Goal: Task Accomplishment & Management: Use online tool/utility

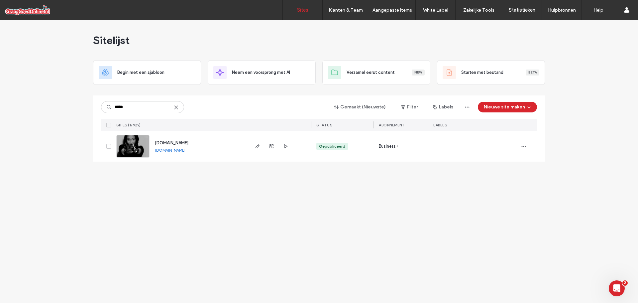
type input "*****"
click at [180, 143] on span "www.edwardsaesthetics.com" at bounding box center [172, 142] width 34 height 5
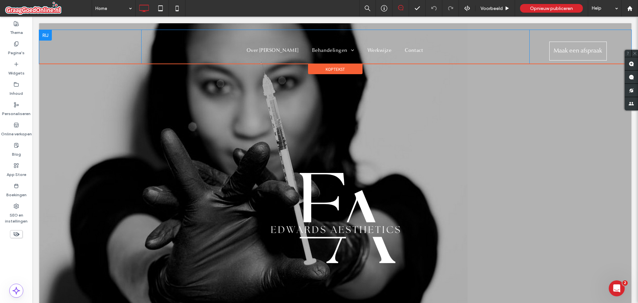
click at [47, 37] on div at bounding box center [45, 35] width 13 height 11
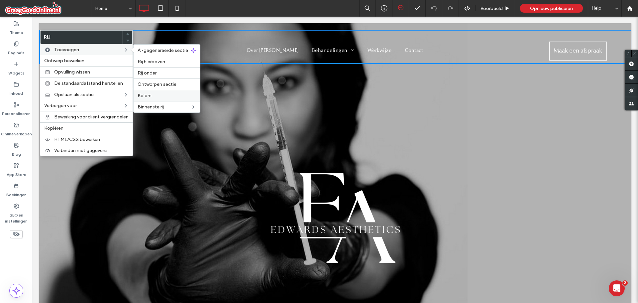
drag, startPoint x: 153, startPoint y: 97, endPoint x: 173, endPoint y: 83, distance: 24.2
click at [153, 97] on label "Kolom" at bounding box center [167, 96] width 59 height 6
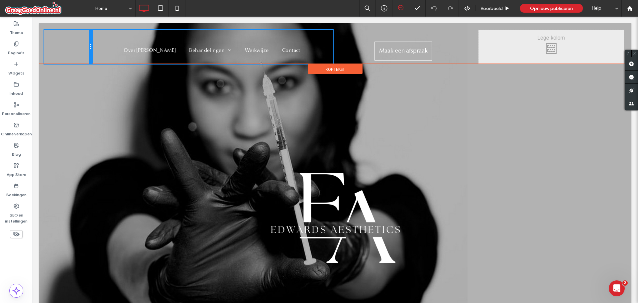
drag, startPoint x: 187, startPoint y: 48, endPoint x: 115, endPoint y: 43, distance: 72.6
click at [115, 43] on div "Click To Paste Over Drs. Edwards Behandelingen Botuline toxine Fillers Ultherap…" at bounding box center [335, 47] width 582 height 34
drag, startPoint x: 92, startPoint y: 49, endPoint x: 125, endPoint y: 49, distance: 33.6
click at [125, 49] on div "Click To Paste" at bounding box center [92, 47] width 96 height 35
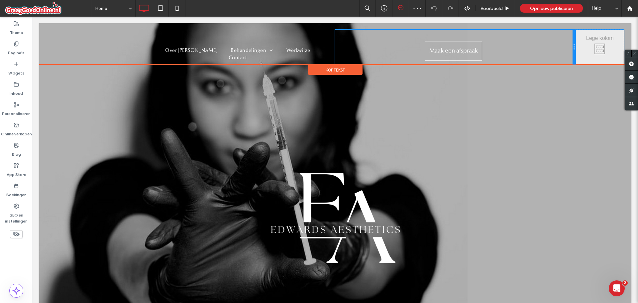
drag, startPoint x: 476, startPoint y: 50, endPoint x: 556, endPoint y: 51, distance: 79.8
click at [556, 51] on div "Maak een afspraak Click To Paste" at bounding box center [455, 47] width 241 height 35
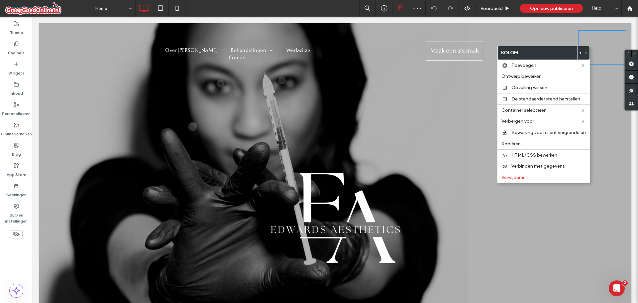
click at [581, 53] on use at bounding box center [580, 53] width 2 height 3
click at [418, 96] on div "Click To Paste Rij + Sectie toevoegen" at bounding box center [335, 220] width 592 height 394
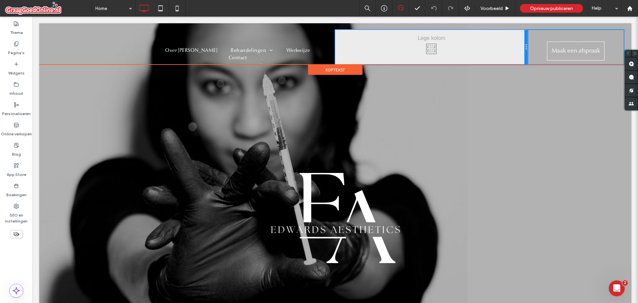
drag, startPoint x: 380, startPoint y: 51, endPoint x: 567, endPoint y: 75, distance: 189.0
click at [543, 53] on div "Click To Paste Over Drs. Edwards Behandelingen Botuline toxine Fillers Ultherap…" at bounding box center [335, 47] width 582 height 35
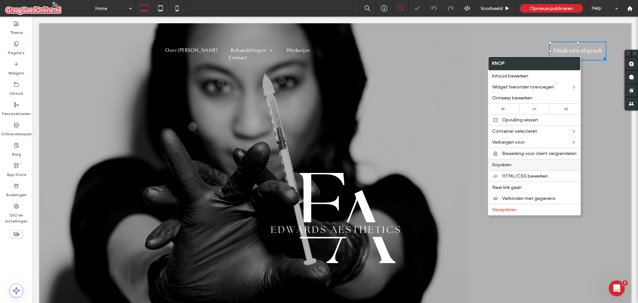
click at [514, 163] on label "Kopiëren" at bounding box center [534, 165] width 84 height 6
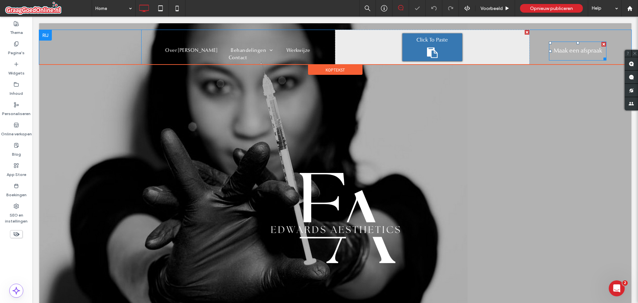
click at [432, 48] on icon at bounding box center [432, 53] width 11 height 11
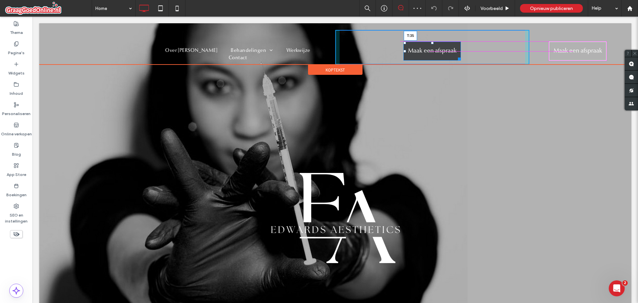
drag, startPoint x: 429, startPoint y: 35, endPoint x: 429, endPoint y: 43, distance: 8.0
click at [431, 43] on div at bounding box center [432, 43] width 3 height 3
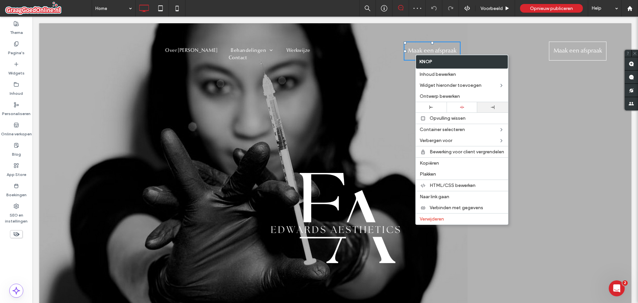
click at [491, 110] on div at bounding box center [492, 107] width 31 height 10
click at [313, 94] on div at bounding box center [319, 151] width 638 height 303
click at [344, 178] on img at bounding box center [335, 218] width 129 height 90
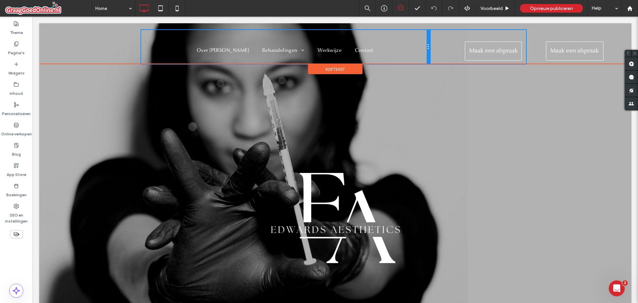
drag, startPoint x: 332, startPoint y: 55, endPoint x: 450, endPoint y: 57, distance: 118.0
click at [450, 57] on div "Click To Paste Over Drs. Edwards Behandelingen Botuline toxine Fillers Ultherap…" at bounding box center [335, 47] width 582 height 34
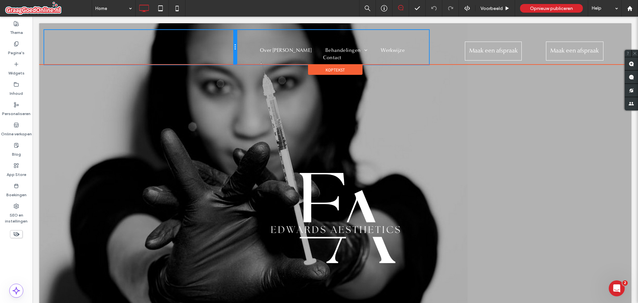
drag, startPoint x: 140, startPoint y: 51, endPoint x: 228, endPoint y: 52, distance: 88.1
click at [228, 52] on div "Click To Paste" at bounding box center [140, 47] width 192 height 35
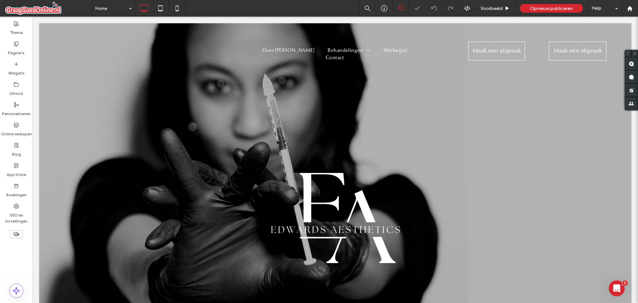
click at [245, 38] on div "Over Drs. Edwards Behandelingen Botuline toxine Fillers Ultherapy Skincare: SBT…" at bounding box center [335, 47] width 194 height 35
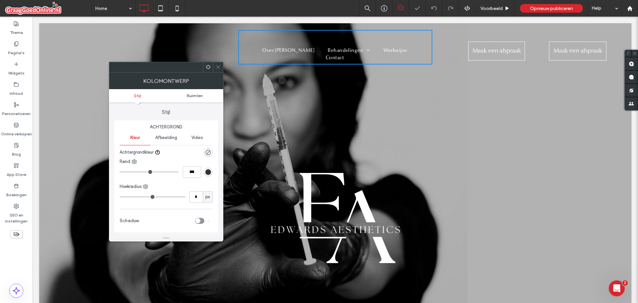
click at [195, 97] on span "Ruimten" at bounding box center [195, 95] width 16 height 5
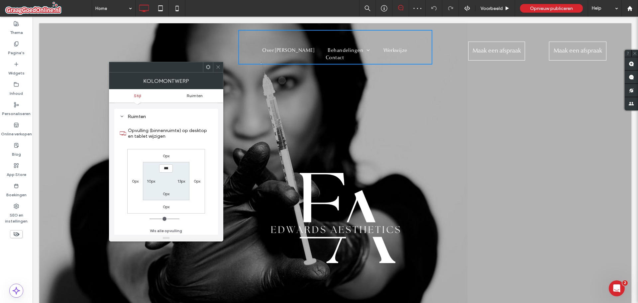
scroll to position [130, 0]
type input "**"
type input "*"
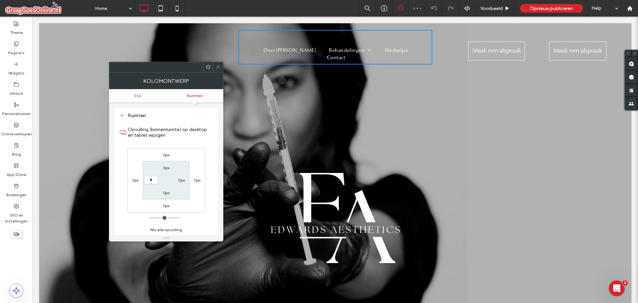
type input "*"
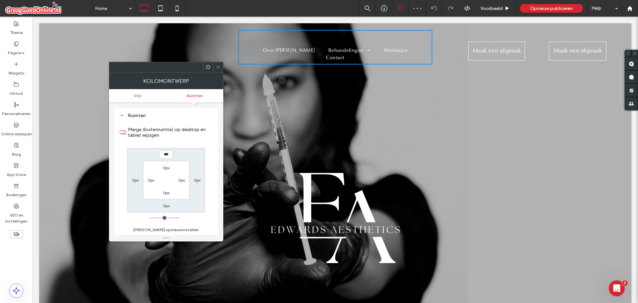
click at [218, 66] on icon at bounding box center [218, 66] width 5 height 5
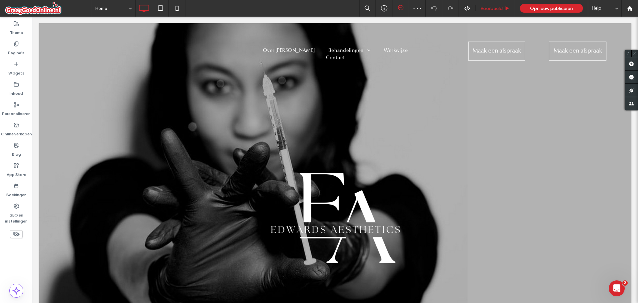
click at [493, 7] on span "Voorbeeld" at bounding box center [492, 9] width 22 height 6
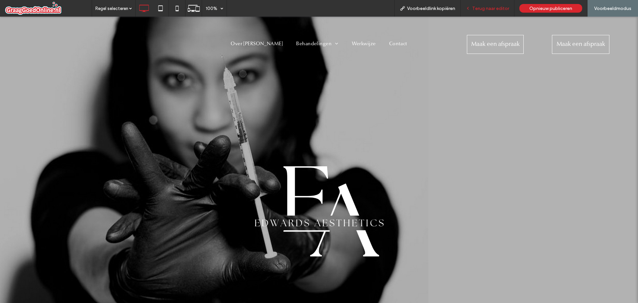
click at [477, 9] on span "Terug naar editor" at bounding box center [490, 9] width 37 height 6
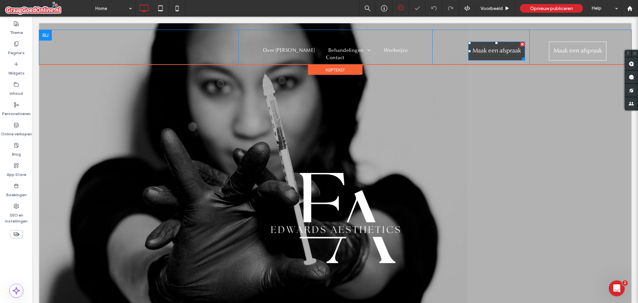
click at [477, 55] on span "Maak een afspraak" at bounding box center [497, 51] width 49 height 18
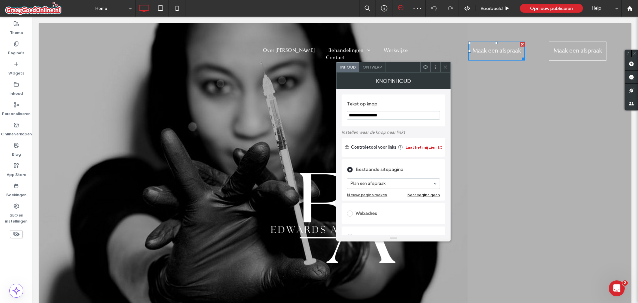
click at [396, 115] on input "**********" at bounding box center [393, 115] width 93 height 9
drag, startPoint x: 333, startPoint y: 111, endPoint x: 260, endPoint y: 109, distance: 72.8
type input "**********"
click at [375, 71] on div "Ontwerp" at bounding box center [372, 67] width 26 height 10
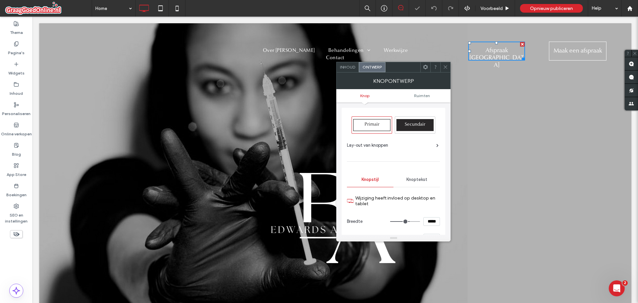
click at [433, 219] on input "*****" at bounding box center [431, 221] width 17 height 9
type input "*****"
type input "***"
click at [445, 68] on use at bounding box center [445, 66] width 3 height 3
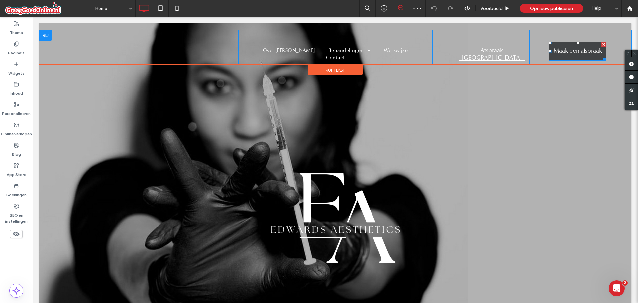
click at [563, 55] on span "Maak een afspraak" at bounding box center [578, 51] width 49 height 18
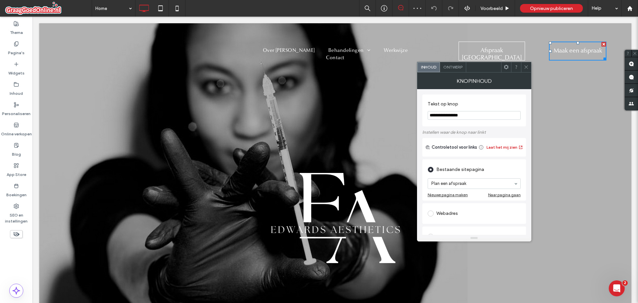
drag, startPoint x: 503, startPoint y: 130, endPoint x: 263, endPoint y: 103, distance: 241.5
type input "**********"
click at [503, 98] on section "**********" at bounding box center [474, 110] width 93 height 25
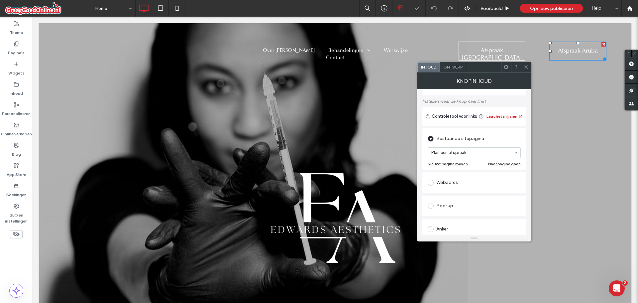
scroll to position [33, 0]
click at [445, 179] on div "Webadres" at bounding box center [474, 180] width 93 height 11
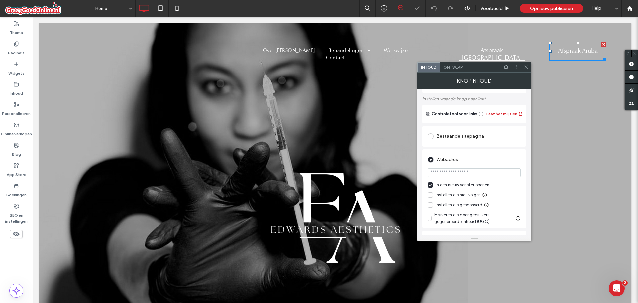
click at [449, 176] on input "url" at bounding box center [474, 172] width 93 height 9
paste input "**********"
type input "**********"
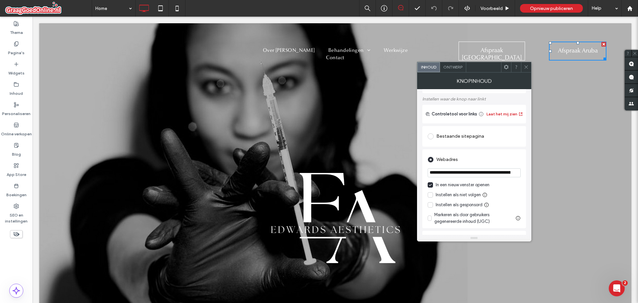
click at [527, 65] on icon at bounding box center [526, 66] width 5 height 5
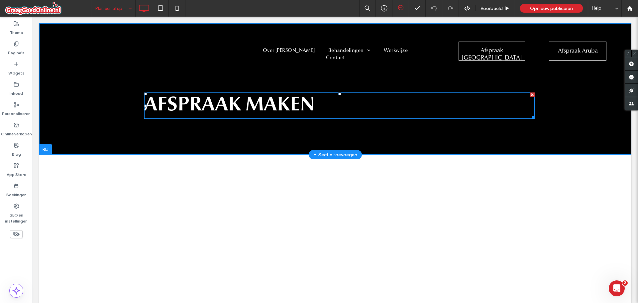
click at [337, 110] on h1 "AFSPRAAK MAKEN" at bounding box center [339, 105] width 391 height 25
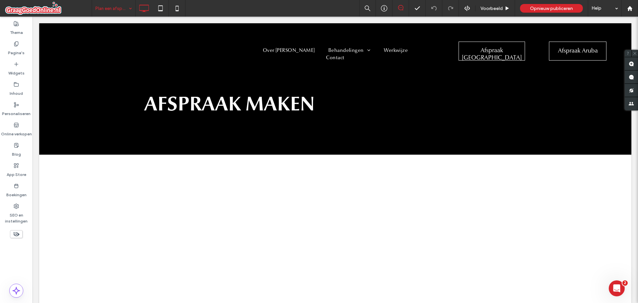
type input "**********"
type input "**"
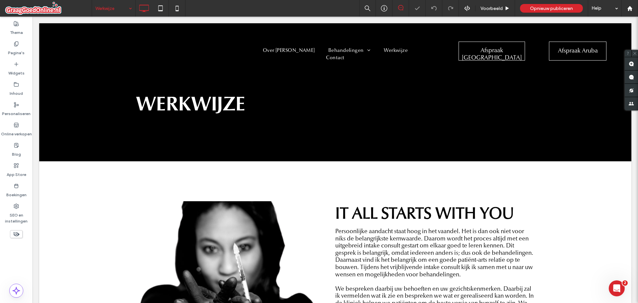
click at [124, 7] on input at bounding box center [111, 8] width 33 height 17
click at [17, 52] on label "Pagina's" at bounding box center [16, 51] width 17 height 9
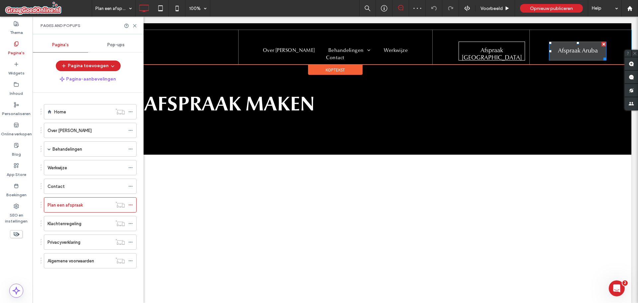
click at [570, 55] on span "Afspraak Aruba" at bounding box center [578, 51] width 40 height 18
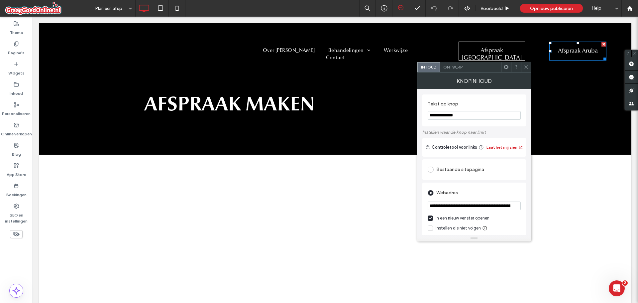
click at [461, 67] on span "Ontwerp" at bounding box center [452, 66] width 19 height 5
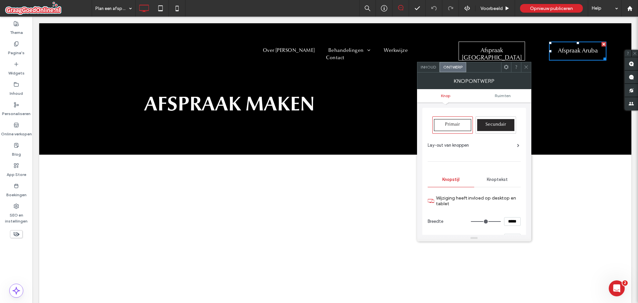
click at [508, 217] on section "Breedte *****" at bounding box center [474, 221] width 93 height 17
click at [511, 221] on input "*****" at bounding box center [512, 221] width 17 height 9
click at [530, 70] on div at bounding box center [526, 67] width 10 height 10
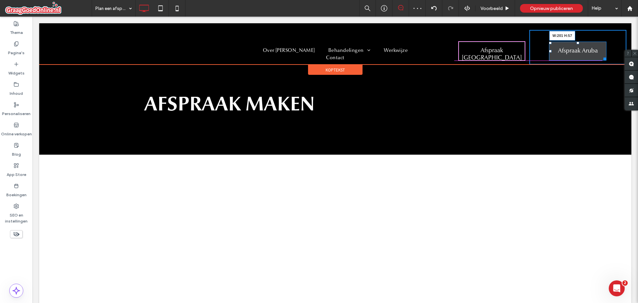
drag, startPoint x: 600, startPoint y: 59, endPoint x: 605, endPoint y: 59, distance: 4.7
click at [605, 59] on div at bounding box center [603, 57] width 5 height 5
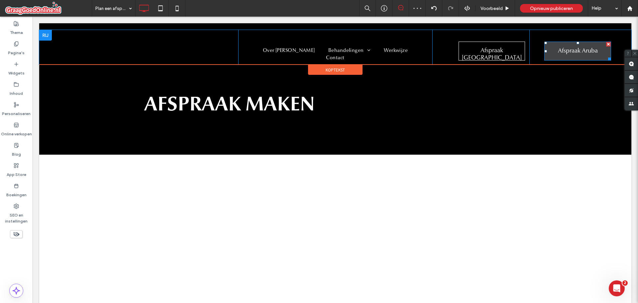
click at [572, 49] on span "Afspraak Aruba" at bounding box center [578, 51] width 40 height 18
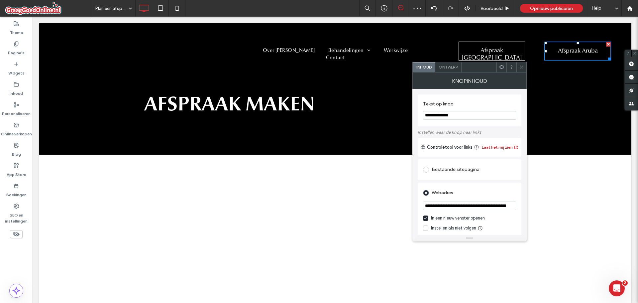
click at [447, 71] on div "Ontwerp" at bounding box center [448, 67] width 26 height 10
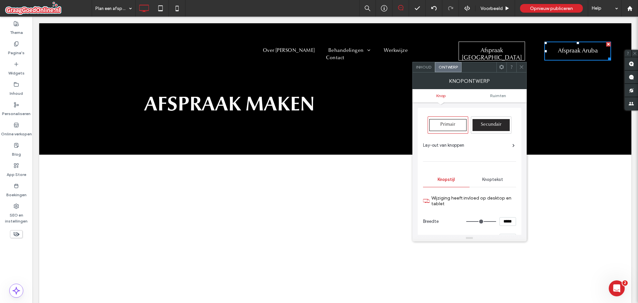
click at [508, 219] on input "*****" at bounding box center [508, 221] width 17 height 9
type input "*****"
type input "***"
click at [428, 65] on span "Inhoud" at bounding box center [423, 66] width 15 height 5
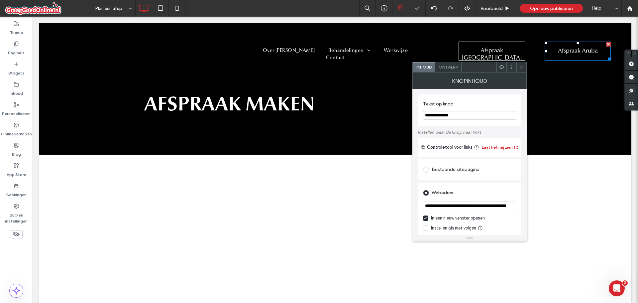
click at [441, 165] on div "Bestaande sitepagina" at bounding box center [469, 169] width 93 height 11
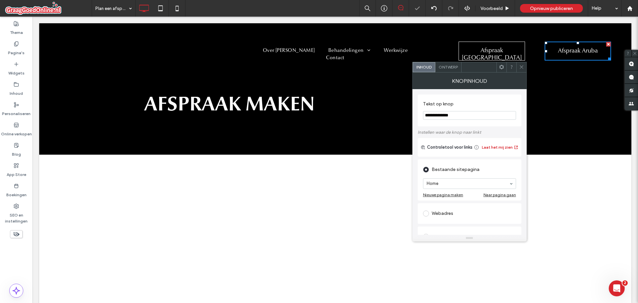
click at [438, 216] on div "Webadres" at bounding box center [469, 213] width 93 height 11
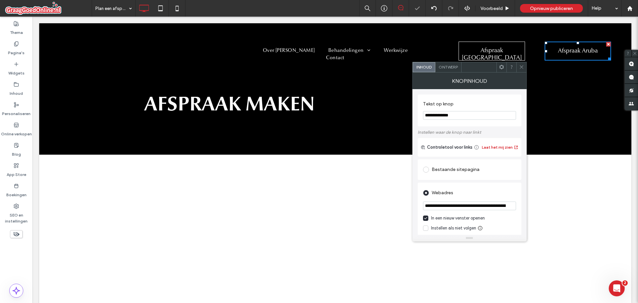
drag, startPoint x: 428, startPoint y: 221, endPoint x: 428, endPoint y: 217, distance: 4.0
click at [428, 221] on label "In een nieuw venster openen" at bounding box center [469, 218] width 93 height 7
click at [444, 170] on div "Bestaande sitepagina" at bounding box center [469, 169] width 93 height 11
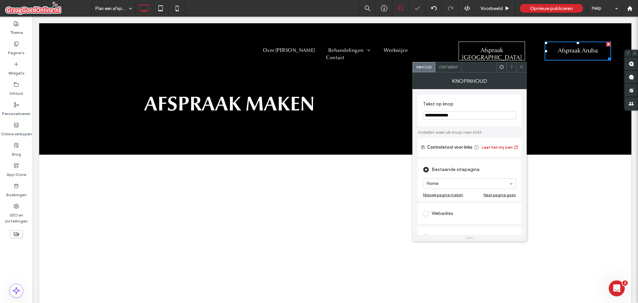
click at [521, 67] on icon at bounding box center [521, 66] width 5 height 5
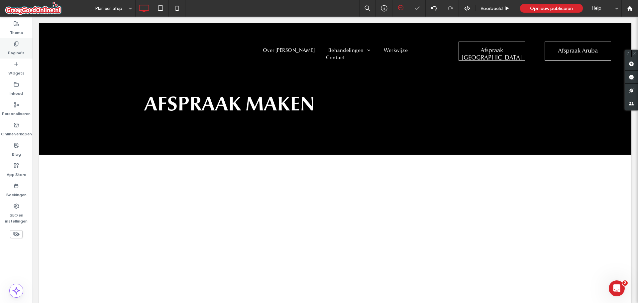
click at [11, 45] on div "Pagina's" at bounding box center [16, 48] width 33 height 20
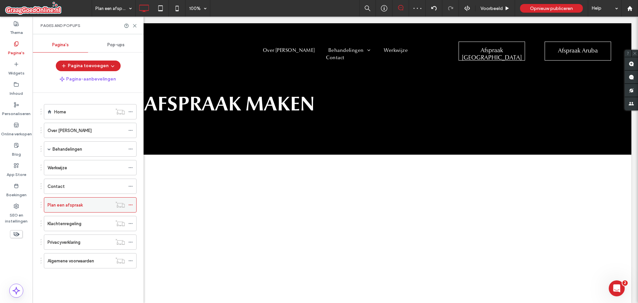
click at [131, 203] on icon at bounding box center [130, 204] width 5 height 5
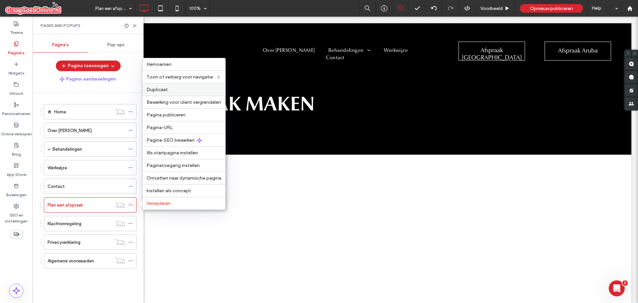
click at [177, 89] on label "Duplicaat" at bounding box center [184, 90] width 75 height 6
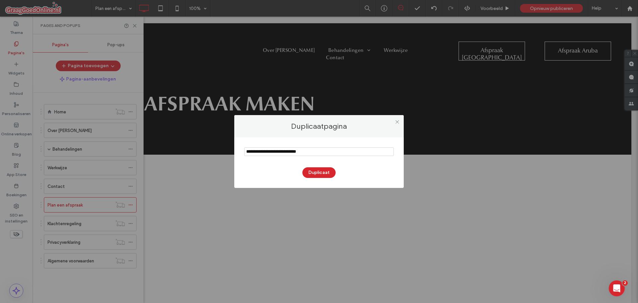
click at [328, 152] on input "notEmpty" at bounding box center [319, 151] width 150 height 9
type input "**********"
click at [325, 174] on button "Duplicaat" at bounding box center [318, 172] width 33 height 11
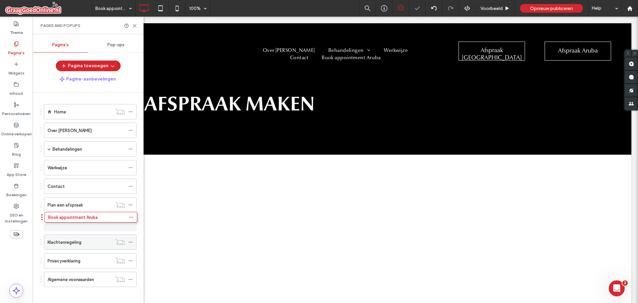
drag, startPoint x: 48, startPoint y: 283, endPoint x: 53, endPoint y: 224, distance: 58.7
click at [131, 223] on icon at bounding box center [130, 223] width 5 height 5
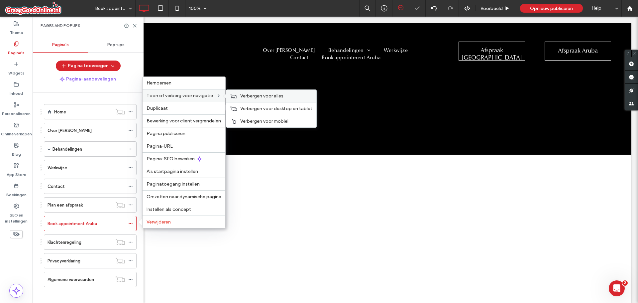
click at [282, 97] on span "Verbergen voor alles" at bounding box center [261, 96] width 43 height 6
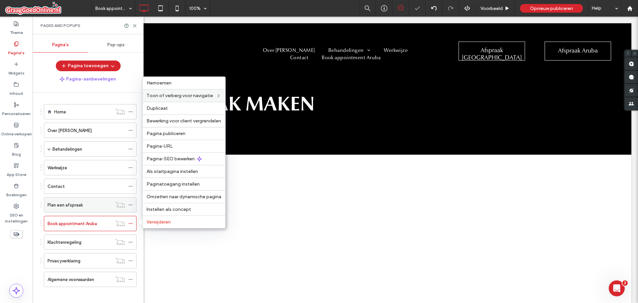
click at [76, 203] on label "Plan een afspraak" at bounding box center [65, 205] width 35 height 12
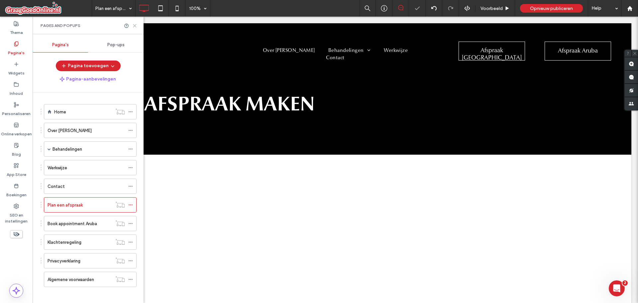
click at [135, 26] on use at bounding box center [134, 25] width 3 height 3
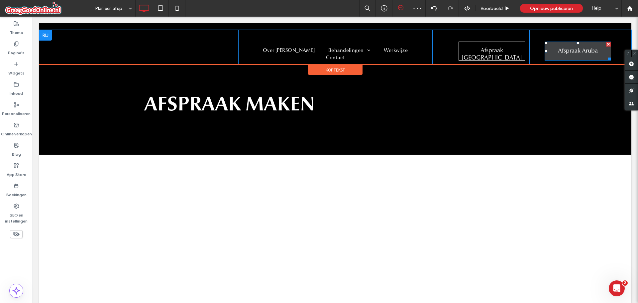
click at [558, 53] on span "Afspraak Aruba" at bounding box center [578, 51] width 40 height 18
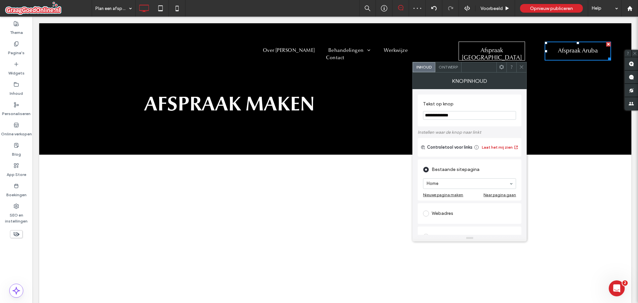
click at [437, 113] on input "**********" at bounding box center [469, 115] width 93 height 9
type input "**********"
click at [453, 64] on div "Ontwerp" at bounding box center [448, 67] width 26 height 10
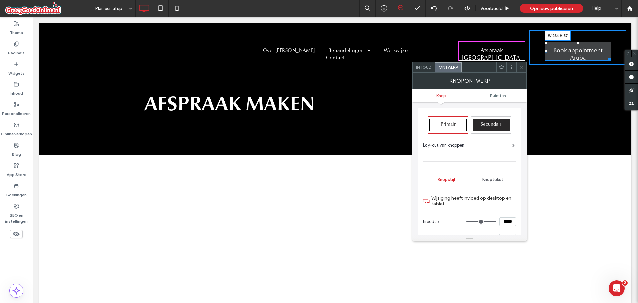
drag, startPoint x: 604, startPoint y: 59, endPoint x: 631, endPoint y: 110, distance: 57.5
click at [610, 59] on div at bounding box center [608, 57] width 5 height 5
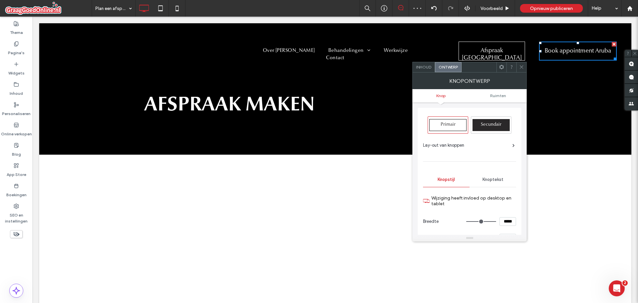
click at [521, 65] on icon at bounding box center [521, 66] width 5 height 5
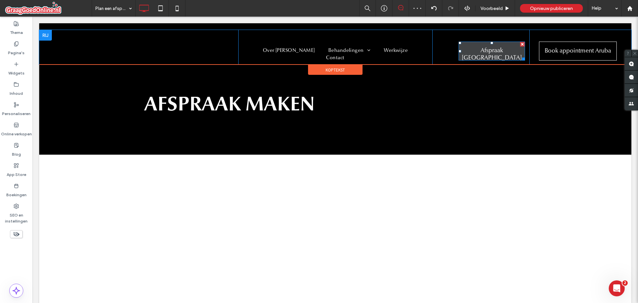
click at [477, 54] on span "Afspraak Nederland" at bounding box center [492, 54] width 64 height 25
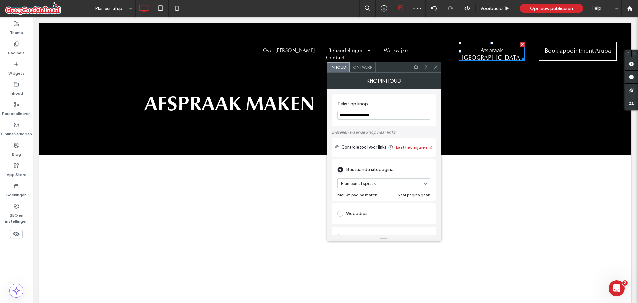
click at [352, 112] on input "**********" at bounding box center [383, 115] width 93 height 9
type input "**********"
click at [437, 65] on use at bounding box center [435, 66] width 3 height 3
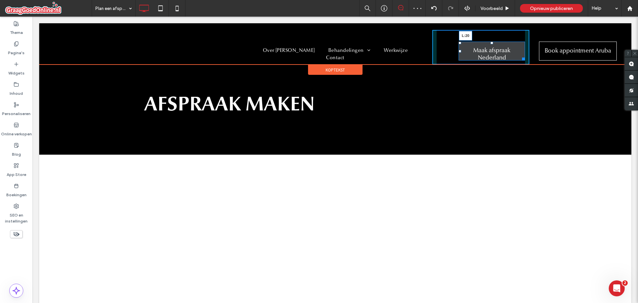
drag, startPoint x: 455, startPoint y: 51, endPoint x: 440, endPoint y: 51, distance: 14.3
click at [459, 51] on div at bounding box center [460, 51] width 3 height 3
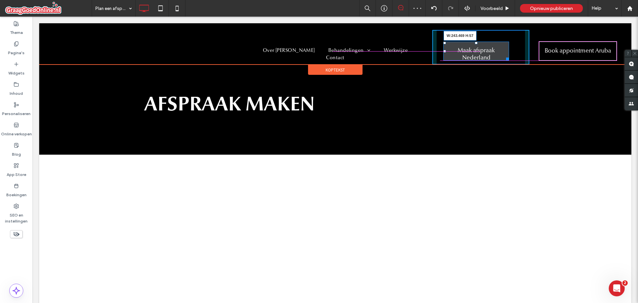
drag, startPoint x: 505, startPoint y: 58, endPoint x: 522, endPoint y: 57, distance: 17.0
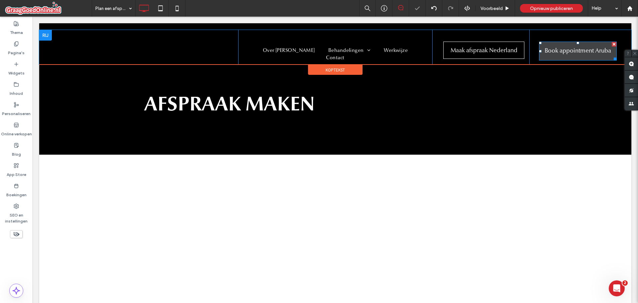
click at [583, 52] on span "Book appointment Aruba" at bounding box center [578, 51] width 66 height 18
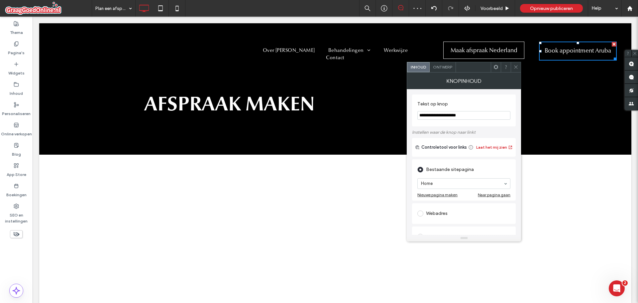
click at [448, 68] on span "Ontwerp" at bounding box center [442, 66] width 19 height 5
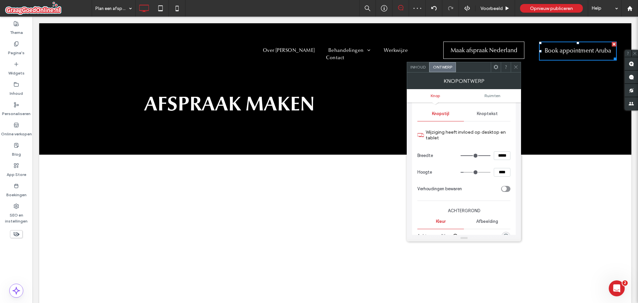
scroll to position [66, 0]
click at [515, 66] on use at bounding box center [516, 66] width 3 height 3
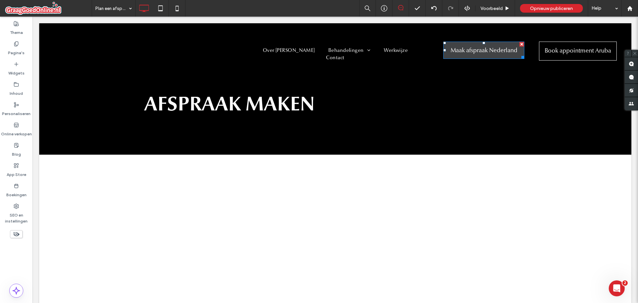
click at [494, 53] on span "Maak afspraak Nederland" at bounding box center [484, 51] width 67 height 18
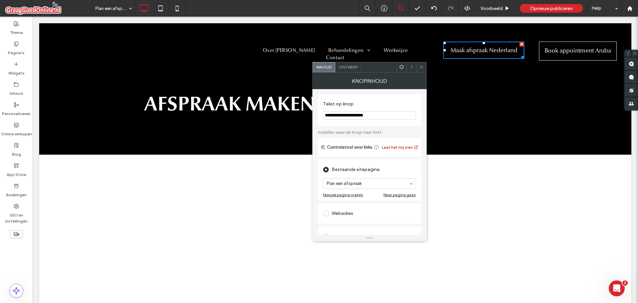
click at [350, 68] on span "Ontwerp" at bounding box center [348, 66] width 19 height 5
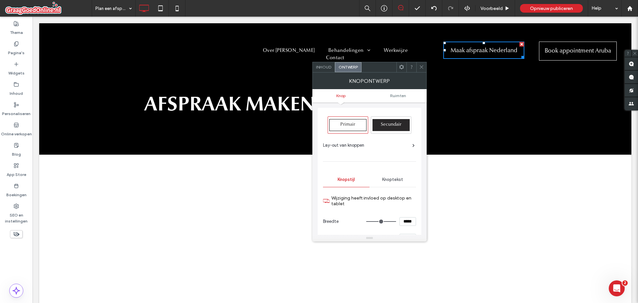
click at [406, 219] on input "*****" at bounding box center [408, 221] width 17 height 9
type input "*****"
type input "***"
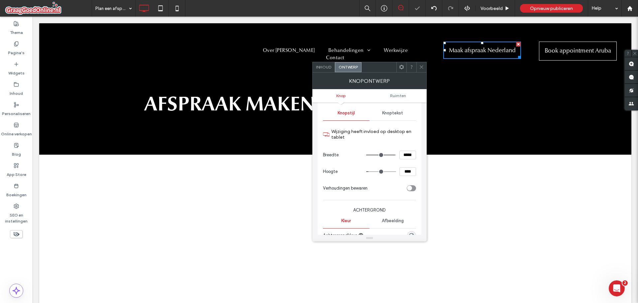
click at [409, 173] on input "****" at bounding box center [408, 171] width 17 height 9
type input "****"
type input "**"
click at [423, 69] on span at bounding box center [421, 67] width 5 height 10
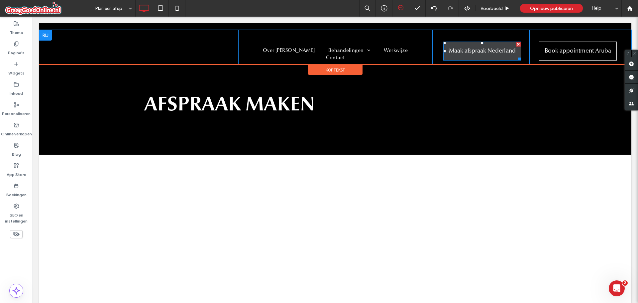
click at [479, 51] on span "Maak afspraak Nederland" at bounding box center [482, 51] width 67 height 18
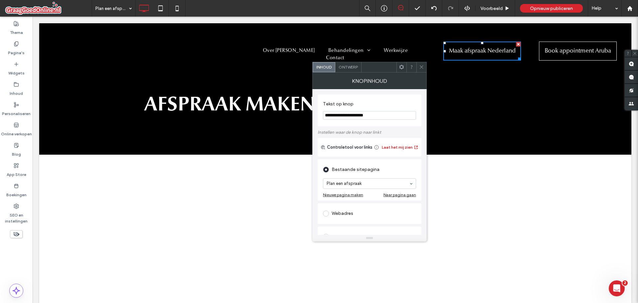
click at [421, 66] on icon at bounding box center [421, 66] width 5 height 5
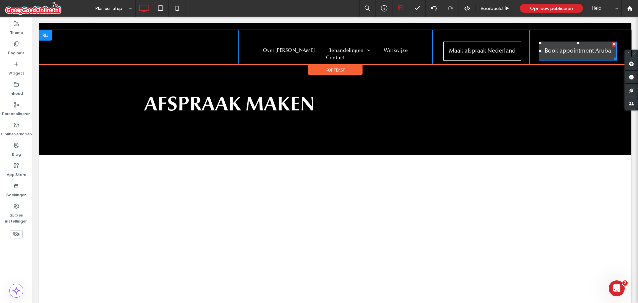
click at [563, 45] on span "Book appointment Aruba" at bounding box center [578, 51] width 66 height 18
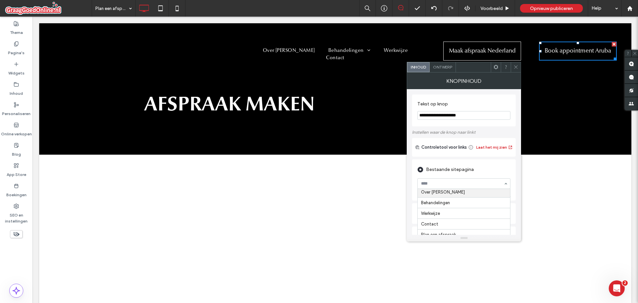
scroll to position [40, 0]
click at [517, 70] on span at bounding box center [516, 67] width 5 height 10
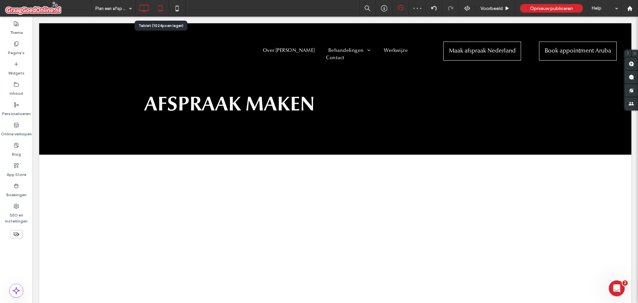
click at [164, 9] on icon at bounding box center [160, 8] width 13 height 13
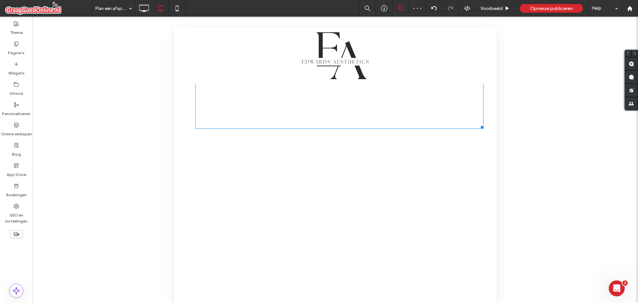
scroll to position [0, 0]
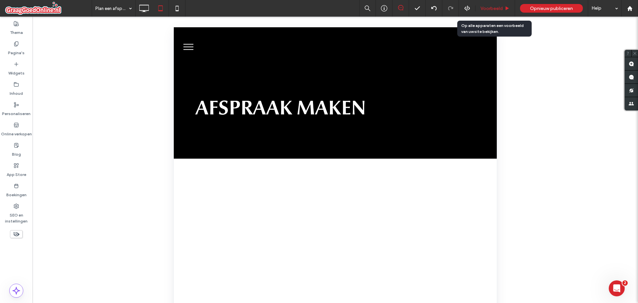
click at [488, 10] on span "Voorbeeld" at bounding box center [492, 9] width 22 height 6
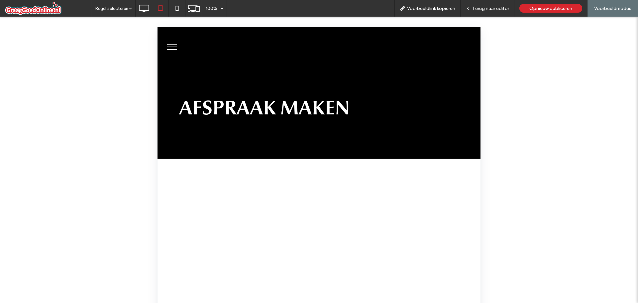
click at [175, 49] on span "menu" at bounding box center [172, 49] width 10 height 1
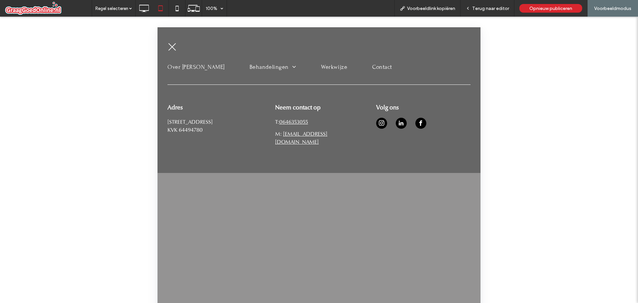
drag, startPoint x: 488, startPoint y: 11, endPoint x: 473, endPoint y: 17, distance: 16.4
click at [488, 11] on span "Terug naar editor" at bounding box center [490, 9] width 37 height 6
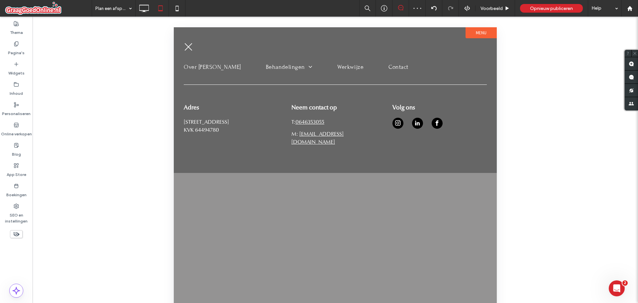
click at [186, 47] on span "menu" at bounding box center [188, 47] width 10 height 1
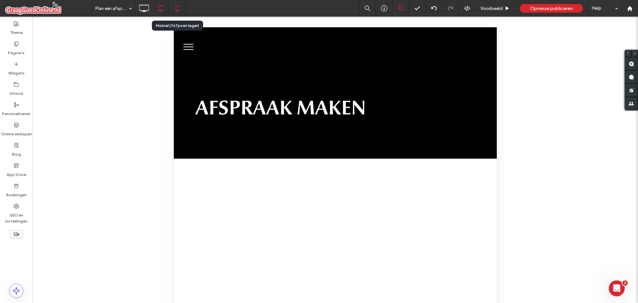
click at [182, 8] on icon at bounding box center [177, 8] width 13 height 13
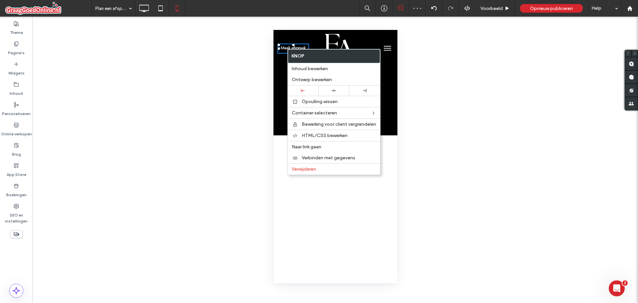
click at [278, 72] on div "AFSPRAAK MAKEN Click To Paste Rij + Sectie toevoegen" at bounding box center [335, 100] width 124 height 69
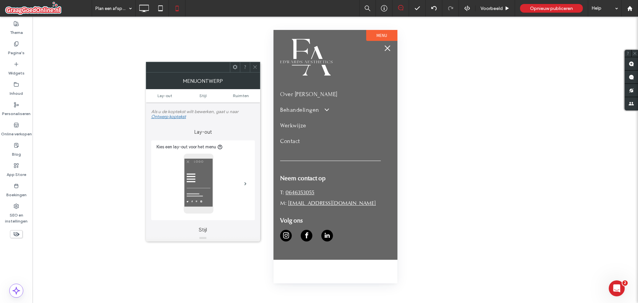
click at [383, 49] on button "menu" at bounding box center [387, 48] width 13 height 13
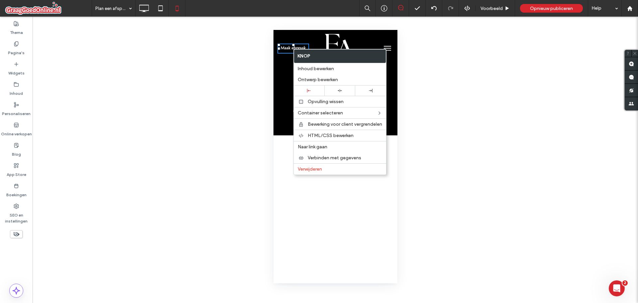
click at [279, 59] on div "Maak afspraak" at bounding box center [296, 48] width 40 height 30
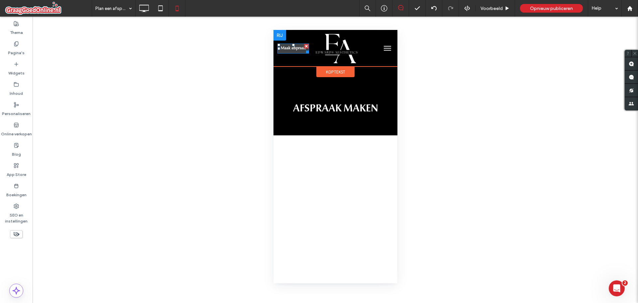
click at [294, 50] on span "Maak afspraak" at bounding box center [293, 48] width 25 height 5
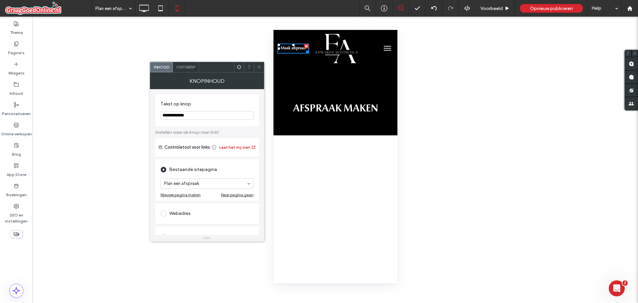
click at [258, 64] on span at bounding box center [259, 67] width 5 height 10
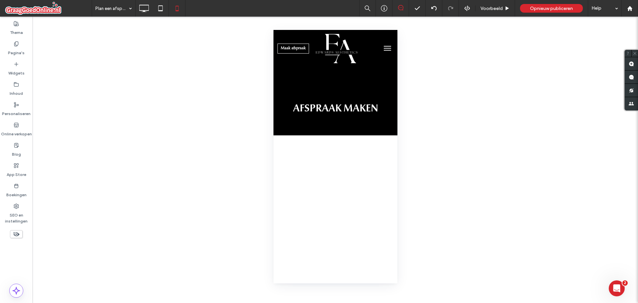
click at [384, 48] on span "menu" at bounding box center [387, 48] width 7 height 1
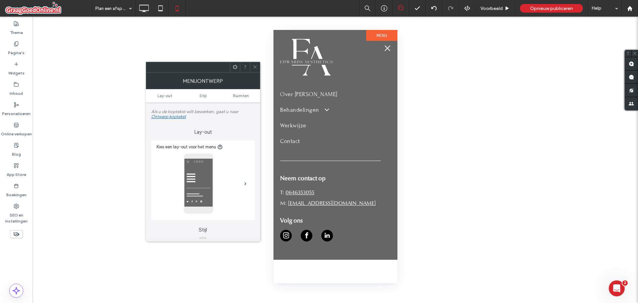
drag, startPoint x: 257, startPoint y: 68, endPoint x: 267, endPoint y: 68, distance: 9.6
click at [258, 68] on div at bounding box center [255, 67] width 10 height 10
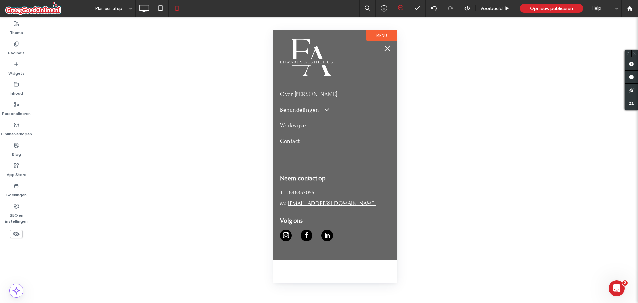
click at [390, 49] on button "menu" at bounding box center [387, 48] width 13 height 13
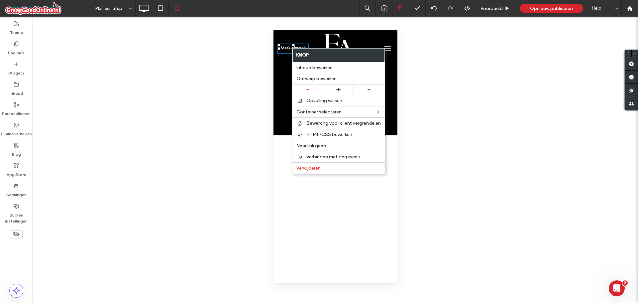
click at [282, 62] on div "Maak afspraak" at bounding box center [296, 48] width 40 height 30
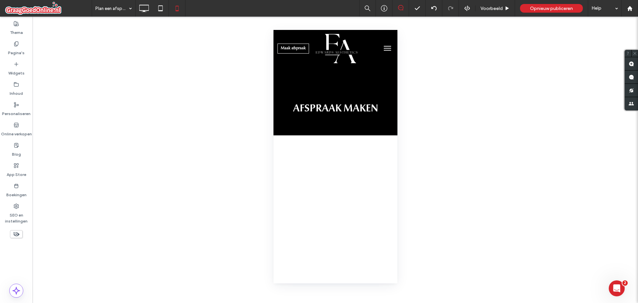
click at [382, 51] on button "menu" at bounding box center [387, 48] width 13 height 13
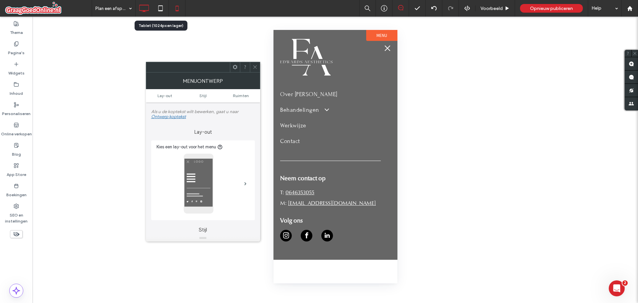
click at [151, 11] on div at bounding box center [144, 8] width 17 height 13
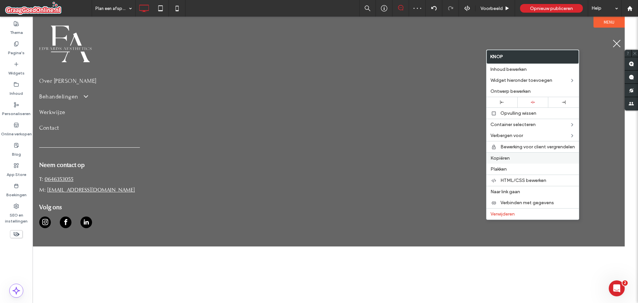
click at [510, 156] on span "Kopiëren" at bounding box center [500, 158] width 19 height 6
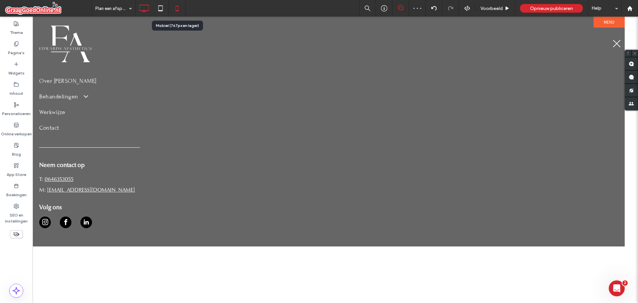
click at [174, 9] on icon at bounding box center [177, 8] width 13 height 13
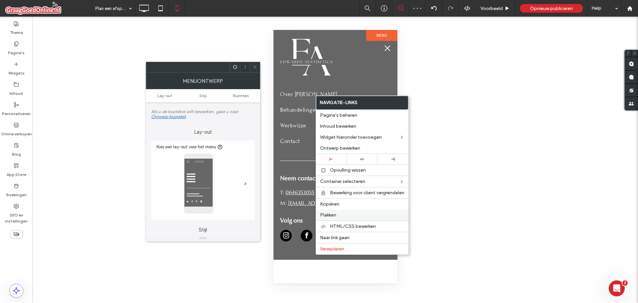
click at [338, 216] on label "Plakken" at bounding box center [362, 215] width 84 height 6
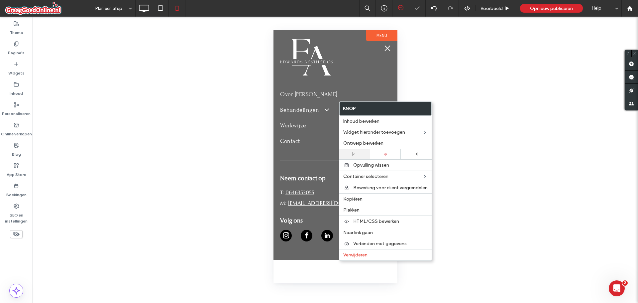
click at [352, 158] on div at bounding box center [354, 154] width 31 height 10
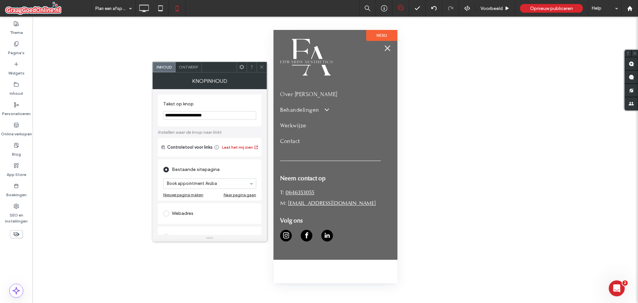
click at [266, 69] on div at bounding box center [262, 67] width 10 height 10
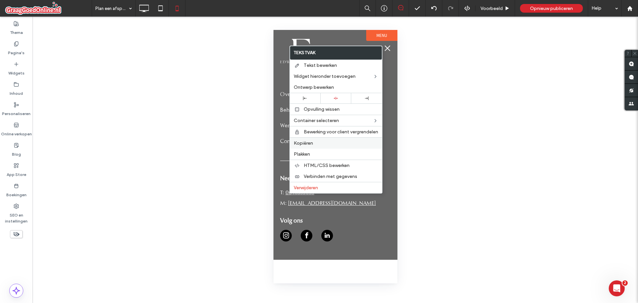
click at [317, 144] on label "Kopiëren" at bounding box center [336, 143] width 84 height 6
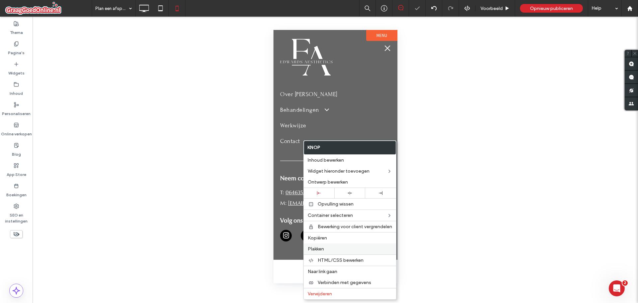
click at [323, 249] on span "Plakken" at bounding box center [316, 249] width 16 height 6
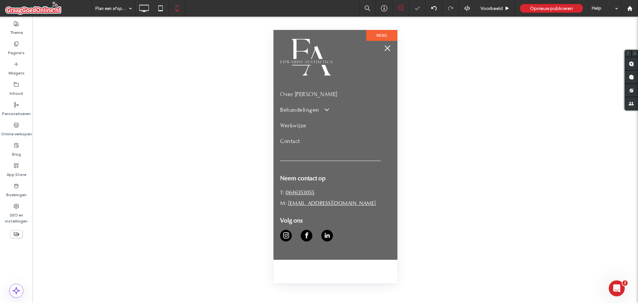
type input "**********"
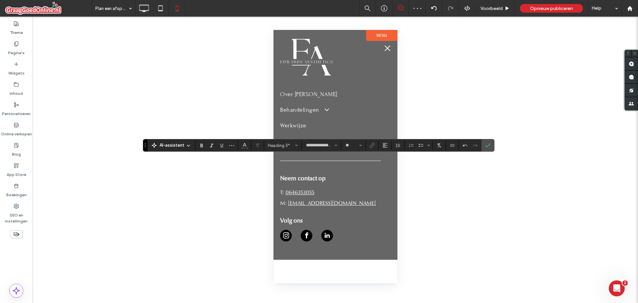
type input "**"
click at [488, 144] on icon "Bevestigen" at bounding box center [487, 145] width 5 height 5
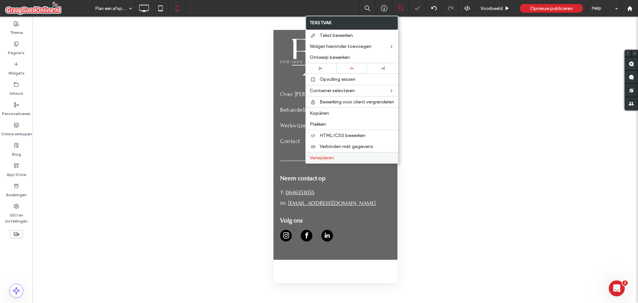
click at [317, 158] on span "Verwijderen" at bounding box center [322, 158] width 24 height 6
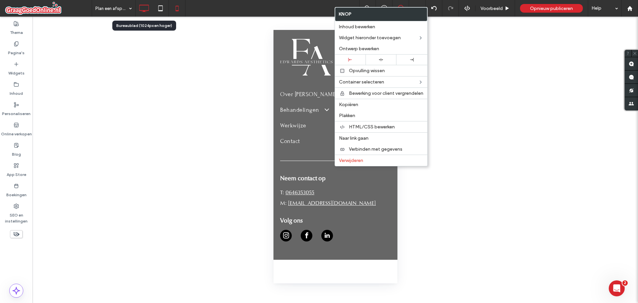
click at [144, 13] on icon at bounding box center [143, 8] width 13 height 13
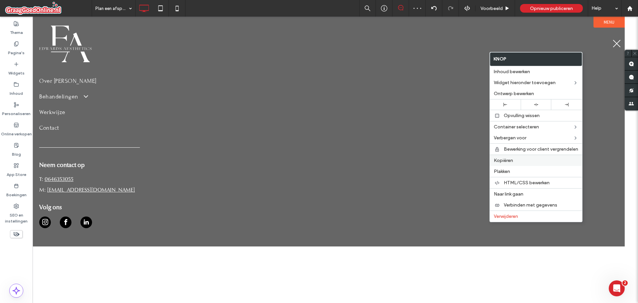
click at [524, 161] on label "Kopiëren" at bounding box center [536, 161] width 84 height 6
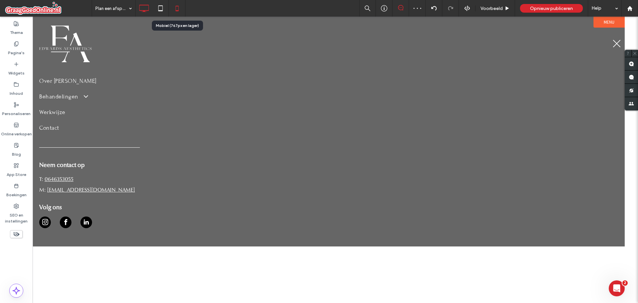
click at [179, 10] on icon at bounding box center [177, 8] width 13 height 13
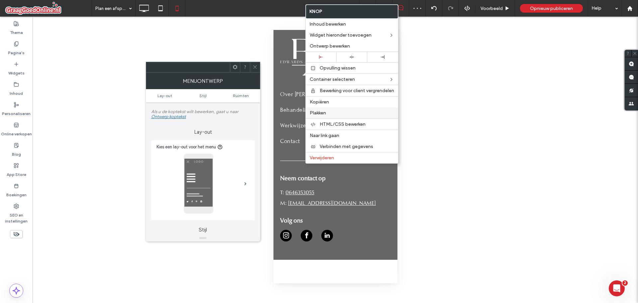
click at [321, 112] on span "Plakken" at bounding box center [318, 113] width 16 height 6
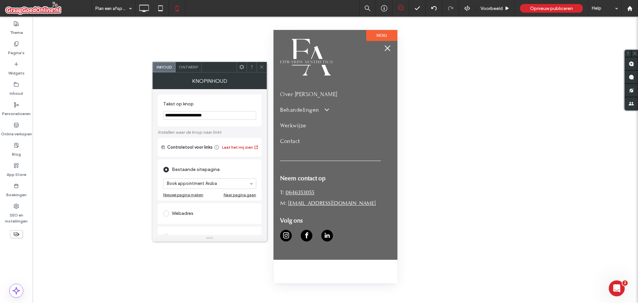
click at [182, 66] on span "Ontwerp" at bounding box center [188, 66] width 19 height 5
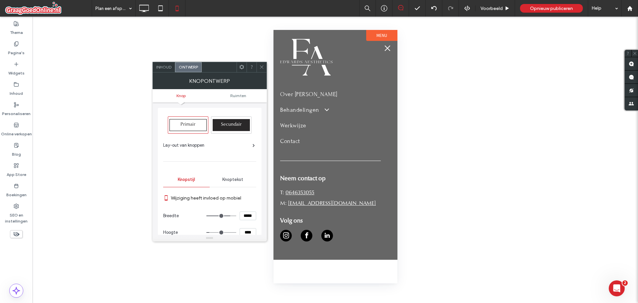
click at [259, 67] on icon at bounding box center [261, 66] width 5 height 5
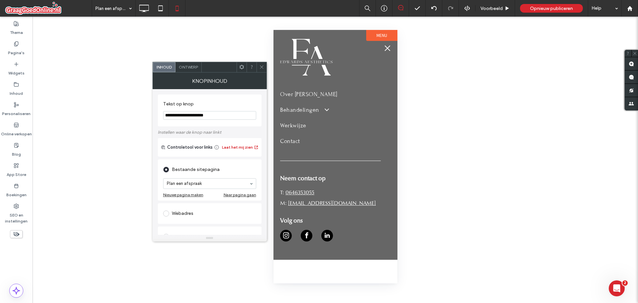
click at [197, 68] on span "Ontwerp" at bounding box center [188, 66] width 19 height 5
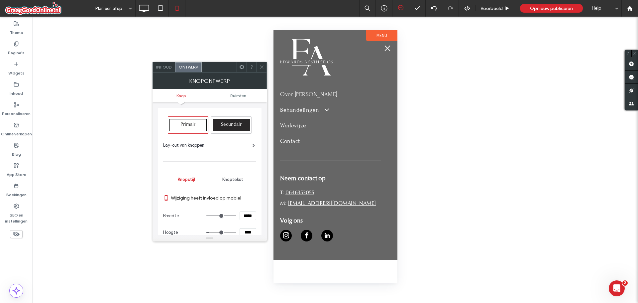
click at [245, 215] on input "*****" at bounding box center [248, 215] width 17 height 9
type input "***"
type input "*****"
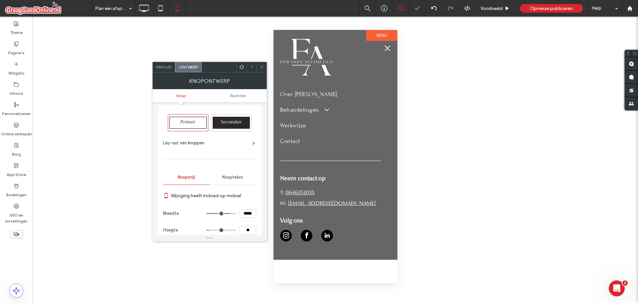
type input "****"
type input "**"
click at [260, 67] on icon at bounding box center [261, 66] width 5 height 5
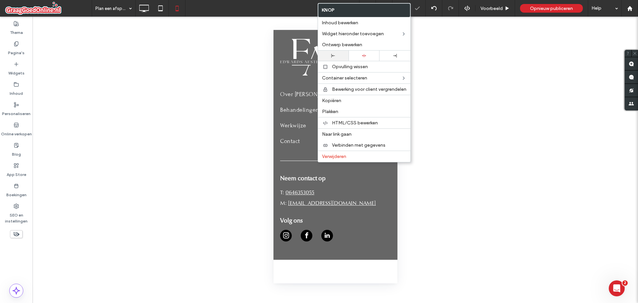
click at [334, 59] on div at bounding box center [333, 56] width 31 height 10
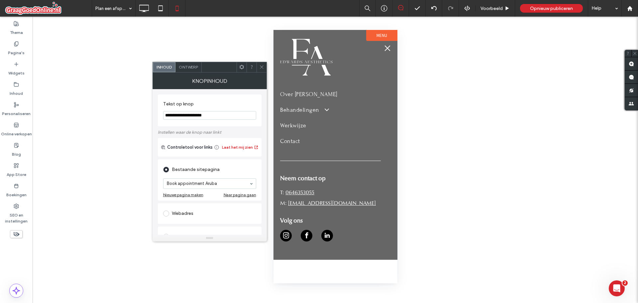
click at [261, 69] on icon at bounding box center [261, 66] width 5 height 5
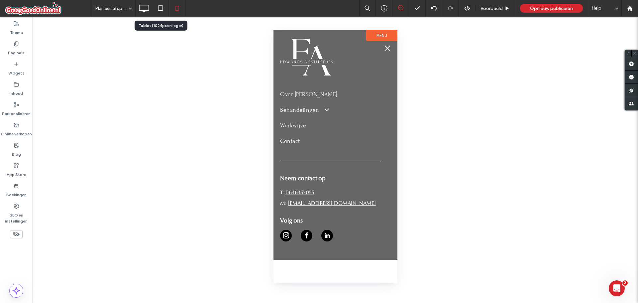
click at [161, 13] on icon at bounding box center [160, 8] width 13 height 13
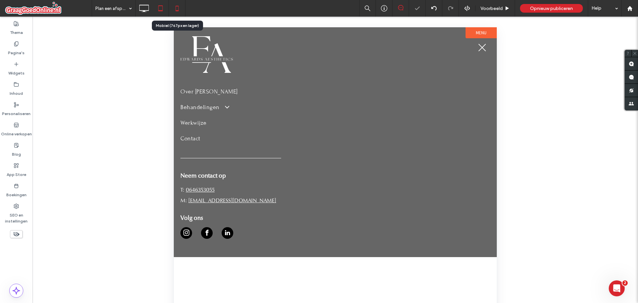
click at [184, 9] on div at bounding box center [177, 8] width 16 height 13
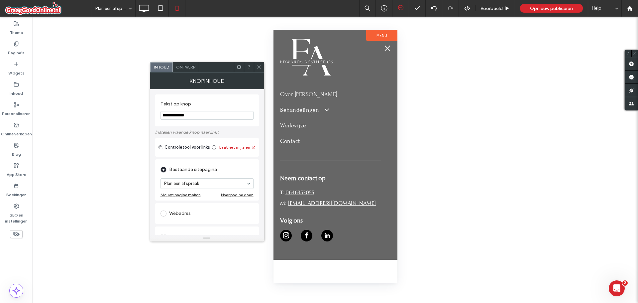
click at [257, 69] on icon at bounding box center [259, 66] width 5 height 5
click at [257, 66] on icon at bounding box center [259, 66] width 5 height 5
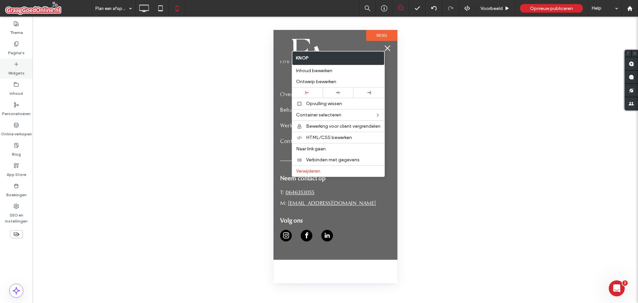
click at [15, 74] on label "Widgets" at bounding box center [16, 71] width 16 height 9
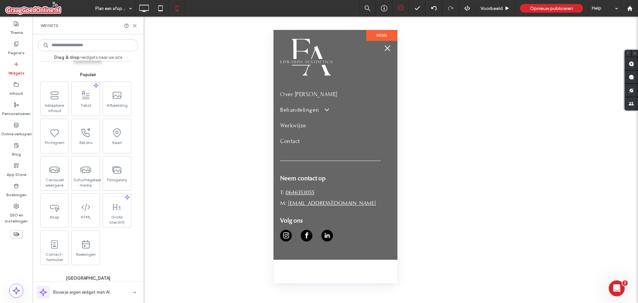
scroll to position [166, 0]
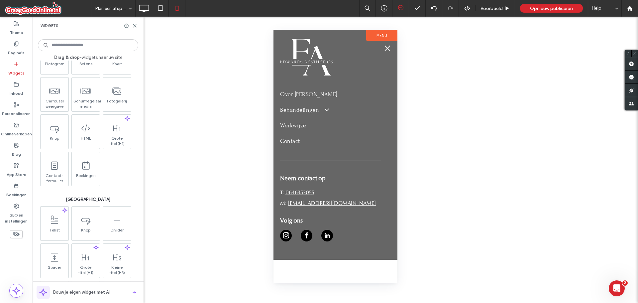
click at [101, 43] on input at bounding box center [88, 45] width 100 height 12
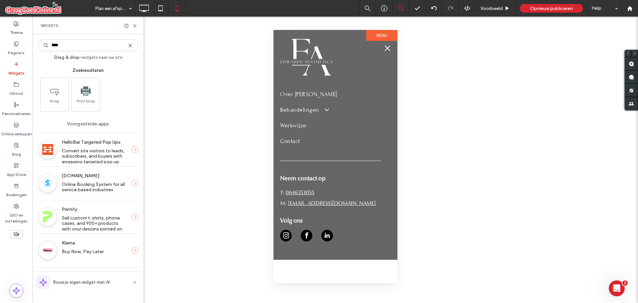
scroll to position [0, 0]
type input "****"
click at [136, 25] on icon at bounding box center [134, 25] width 5 height 5
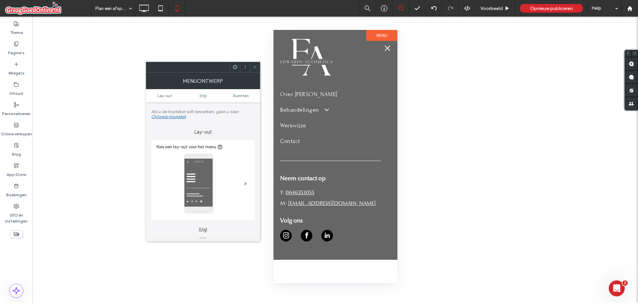
click at [257, 68] on icon at bounding box center [255, 66] width 5 height 5
drag, startPoint x: 255, startPoint y: 66, endPoint x: 401, endPoint y: 31, distance: 150.2
click at [256, 66] on icon at bounding box center [255, 66] width 5 height 5
click at [253, 68] on icon at bounding box center [255, 66] width 5 height 5
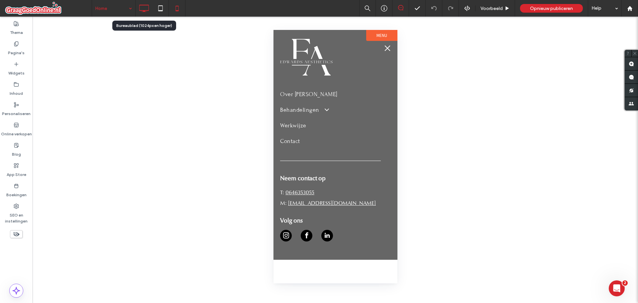
click at [150, 11] on icon at bounding box center [143, 8] width 13 height 13
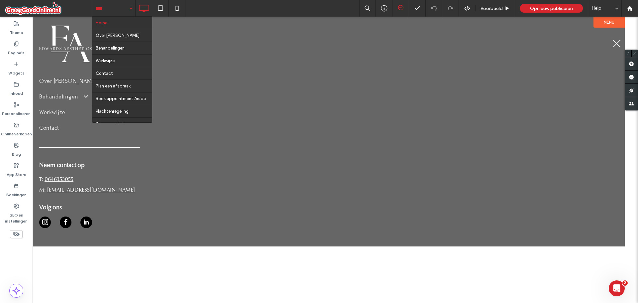
click at [242, 6] on div "Home Over Drs. Edwards Behandelingen Werkwijze Contact Plan een afspraak Book a…" at bounding box center [365, 8] width 546 height 17
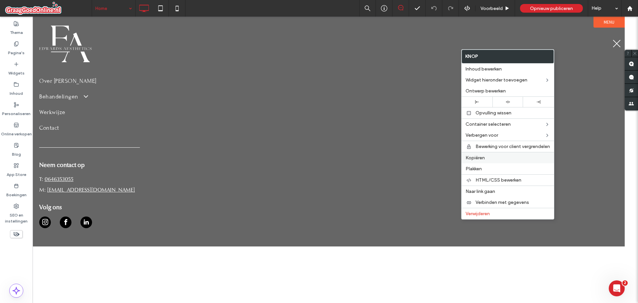
click at [483, 154] on div "Kopiëren" at bounding box center [508, 157] width 92 height 11
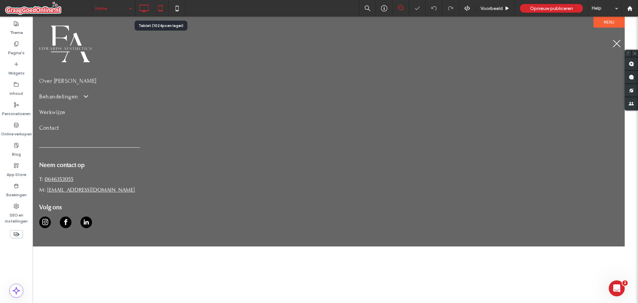
click at [159, 10] on use at bounding box center [160, 8] width 4 height 6
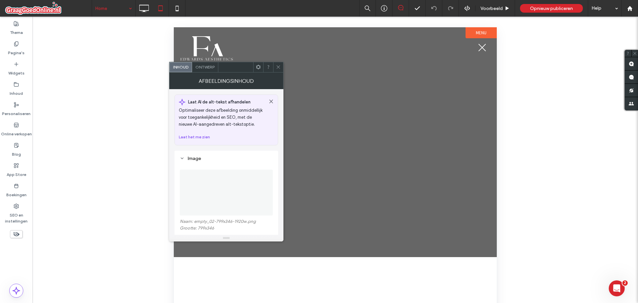
click at [213, 213] on figure at bounding box center [226, 193] width 93 height 46
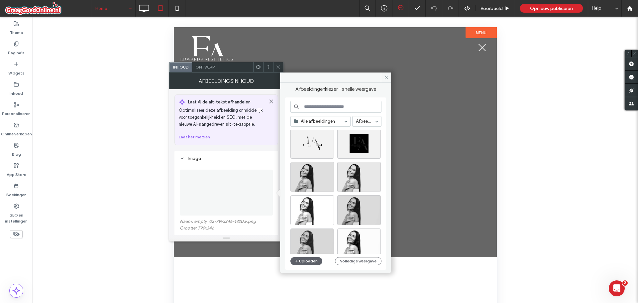
scroll to position [266, 0]
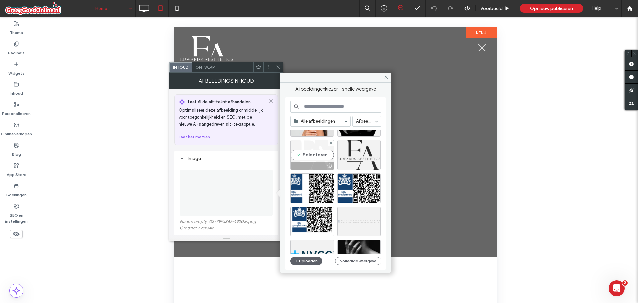
click at [307, 162] on div at bounding box center [312, 166] width 43 height 8
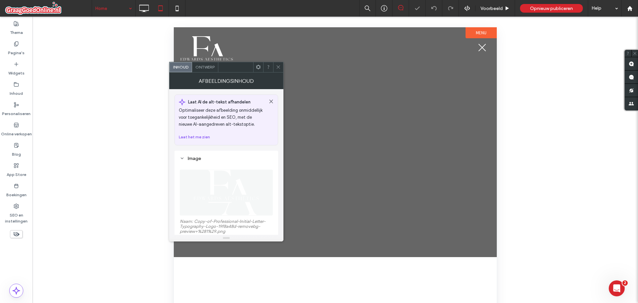
click at [280, 64] on span at bounding box center [278, 67] width 5 height 10
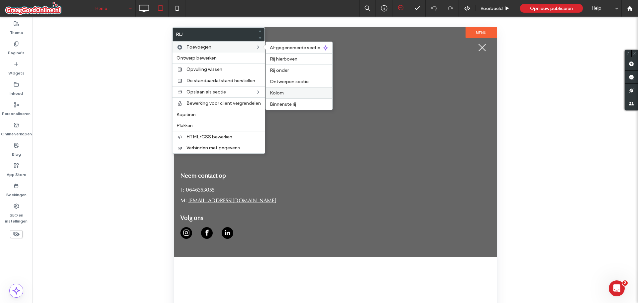
click at [297, 91] on label "Kolom" at bounding box center [299, 93] width 59 height 6
click at [286, 92] on label "Kolom" at bounding box center [299, 93] width 59 height 6
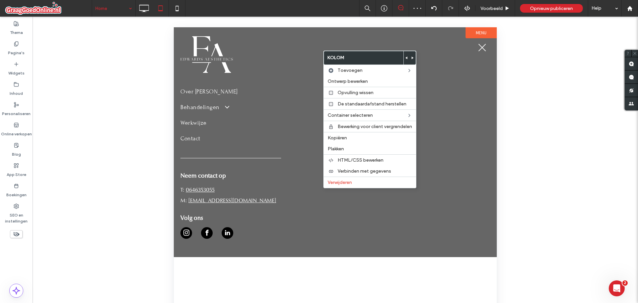
click at [406, 58] on icon at bounding box center [407, 58] width 3 height 3
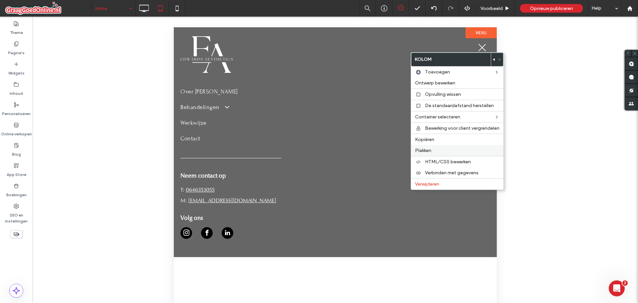
click at [429, 146] on div "Plakken" at bounding box center [457, 150] width 92 height 11
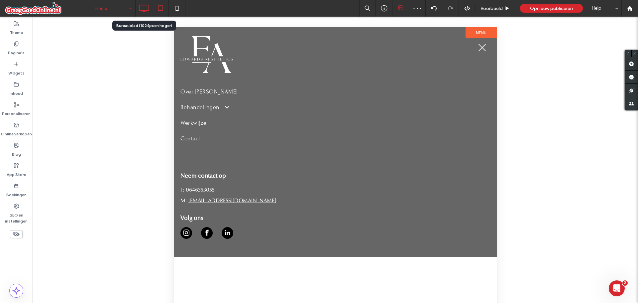
click at [146, 7] on icon at bounding box center [143, 8] width 13 height 13
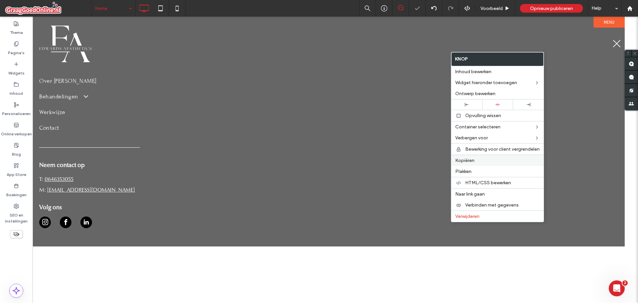
click at [487, 162] on label "Kopiëren" at bounding box center [497, 161] width 84 height 6
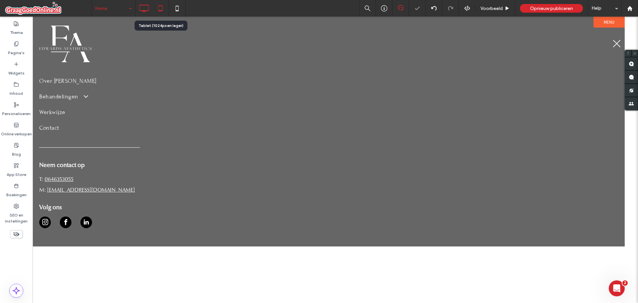
click at [161, 7] on icon at bounding box center [160, 8] width 13 height 13
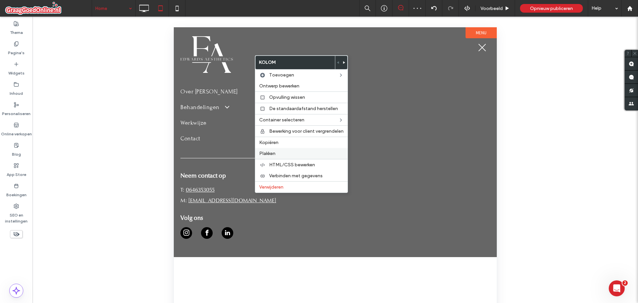
click at [286, 149] on div "Plakken" at bounding box center [301, 153] width 92 height 11
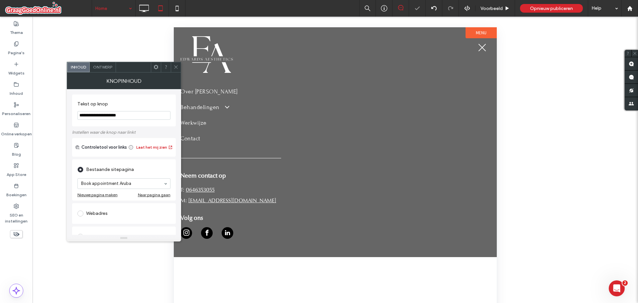
click at [177, 68] on use at bounding box center [175, 66] width 3 height 3
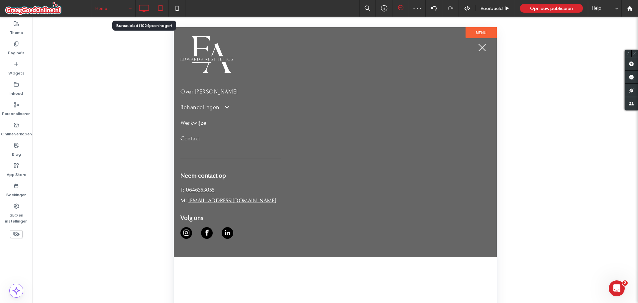
click at [145, 8] on icon at bounding box center [143, 8] width 13 height 13
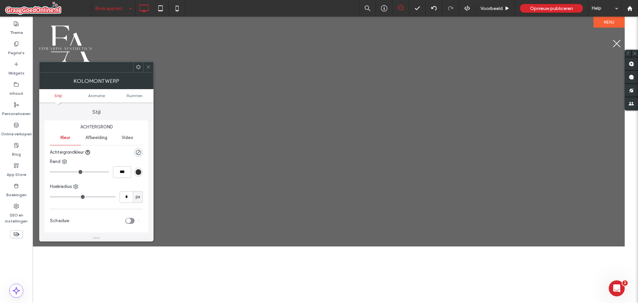
click at [150, 68] on icon at bounding box center [148, 66] width 5 height 5
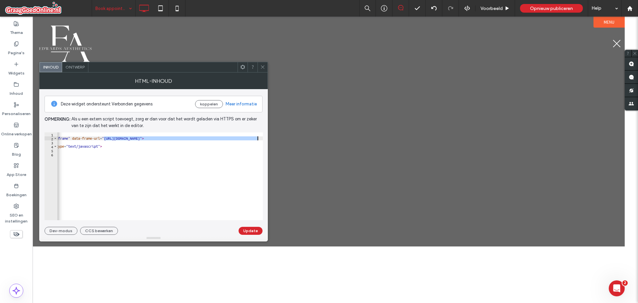
scroll to position [0, 70]
drag, startPoint x: 175, startPoint y: 139, endPoint x: 257, endPoint y: 137, distance: 82.5
click at [257, 137] on div "<!-- Clinicminds Scheduler begin --> < div class = "clinicminds-scheduler-frame…" at bounding box center [125, 177] width 276 height 91
paste textarea "**********"
type textarea "**********"
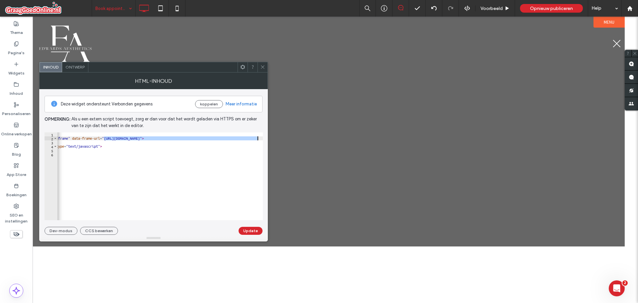
scroll to position [0, 102]
click at [249, 229] on button "Update" at bounding box center [251, 231] width 24 height 8
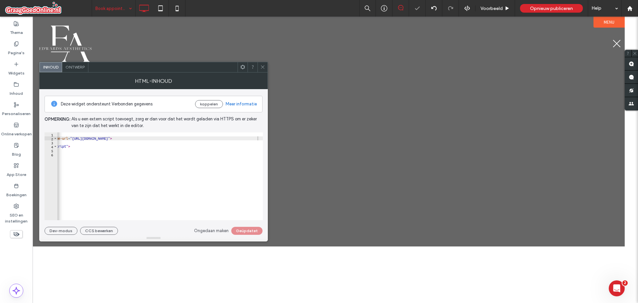
click at [262, 68] on icon at bounding box center [262, 66] width 5 height 5
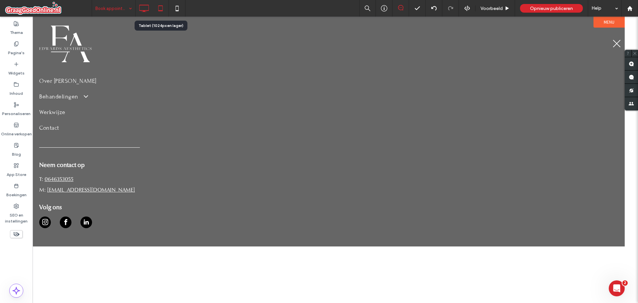
click at [163, 10] on icon at bounding box center [160, 8] width 13 height 13
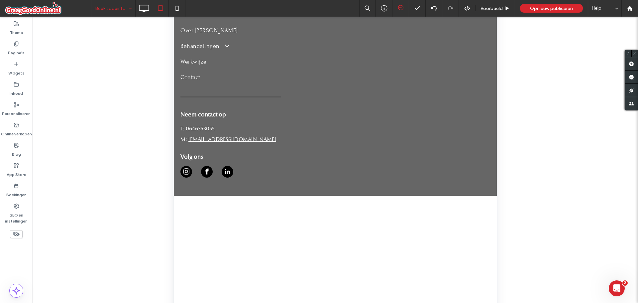
scroll to position [66, 0]
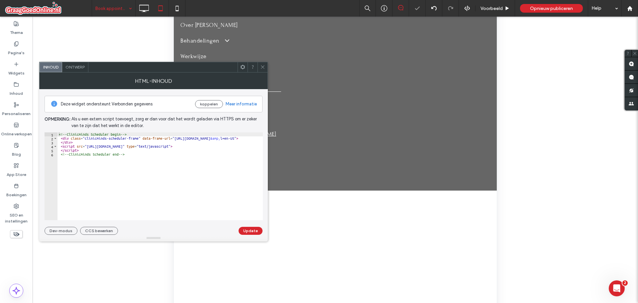
click at [263, 66] on icon at bounding box center [262, 66] width 5 height 5
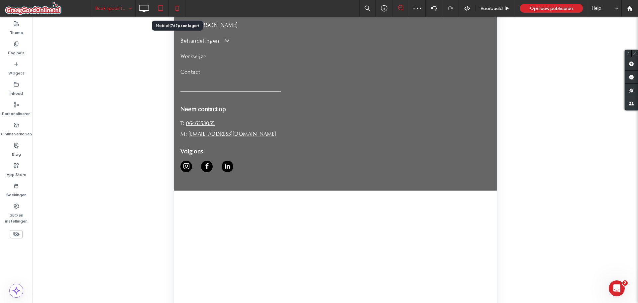
click at [175, 7] on icon at bounding box center [177, 8] width 13 height 13
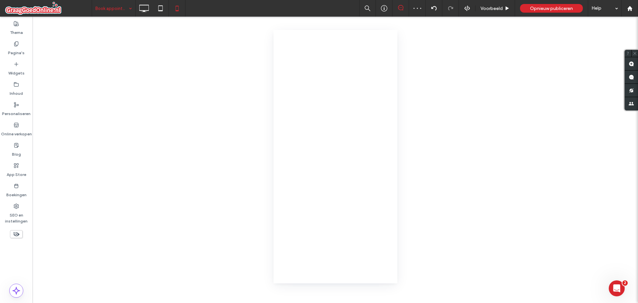
scroll to position [0, 0]
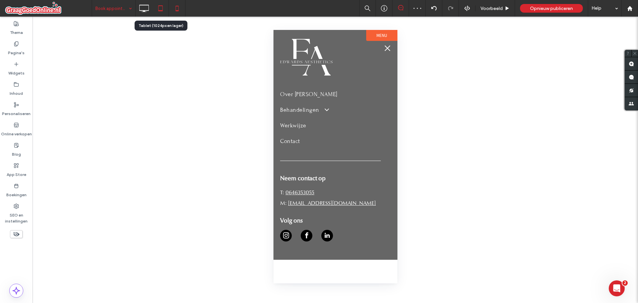
click at [160, 10] on use at bounding box center [160, 8] width 4 height 6
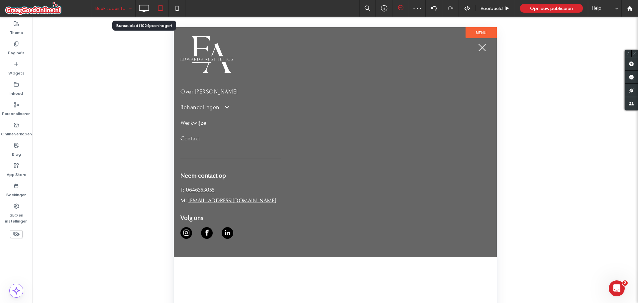
click at [139, 11] on icon at bounding box center [143, 8] width 13 height 13
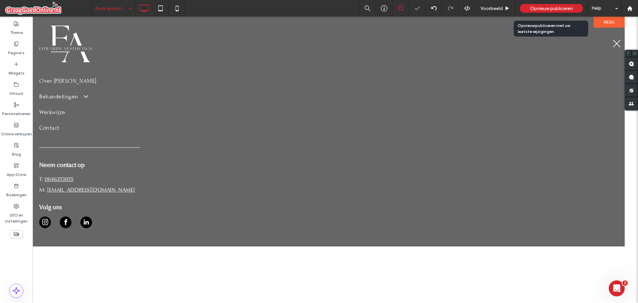
click at [549, 8] on span "Opnieuw publiceren" at bounding box center [551, 9] width 43 height 6
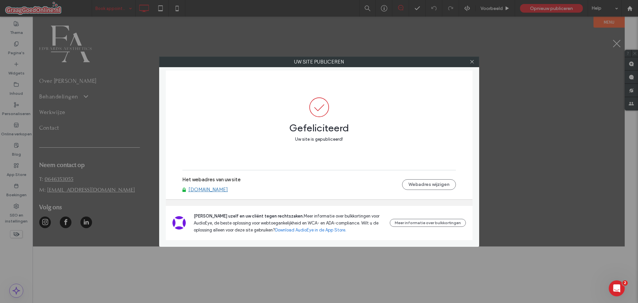
drag, startPoint x: 471, startPoint y: 63, endPoint x: 427, endPoint y: 71, distance: 44.2
click at [471, 63] on icon at bounding box center [472, 61] width 5 height 5
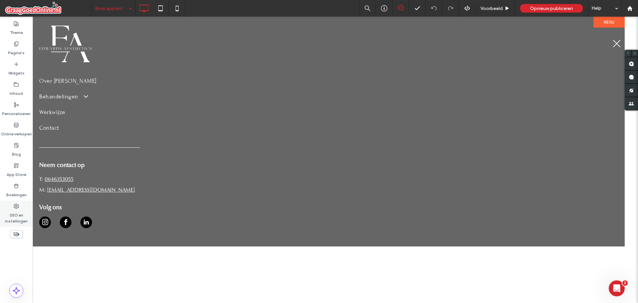
click at [8, 220] on label "SEO en instellingen" at bounding box center [16, 216] width 33 height 15
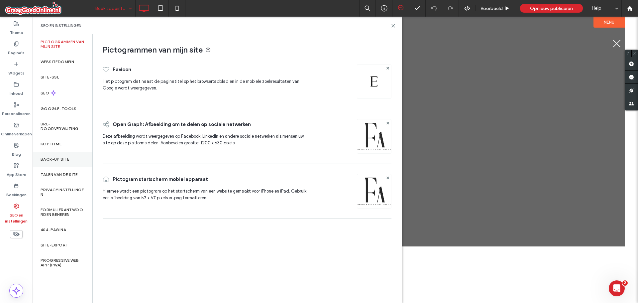
click at [69, 163] on div "Back-up site" at bounding box center [63, 159] width 60 height 15
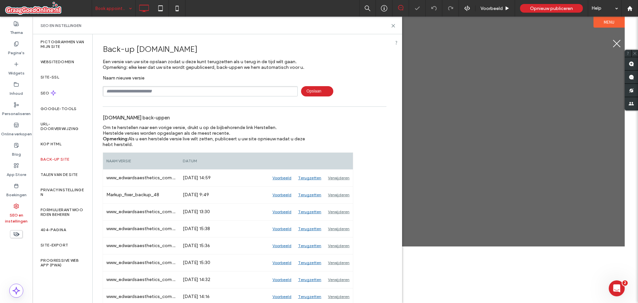
click at [161, 90] on input "text" at bounding box center [200, 91] width 195 height 10
type input "**********"
click at [395, 26] on icon at bounding box center [393, 25] width 5 height 5
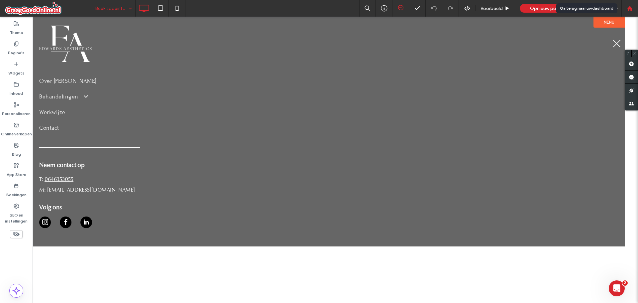
click at [637, 11] on div at bounding box center [630, 8] width 17 height 17
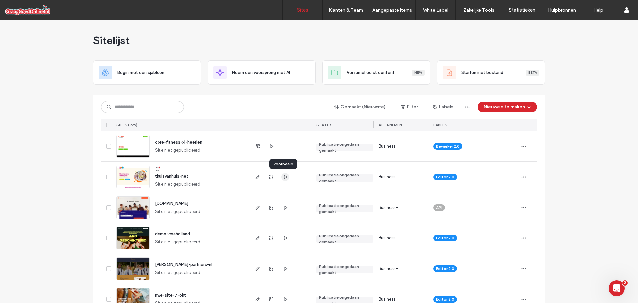
click at [283, 179] on icon "button" at bounding box center [285, 176] width 5 height 5
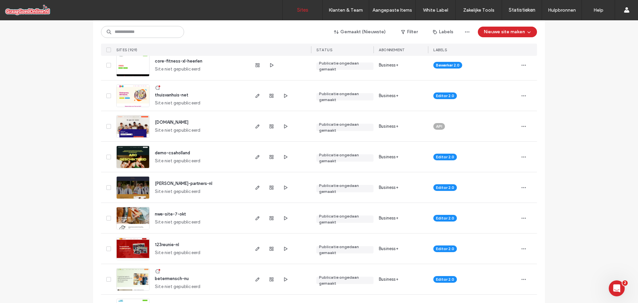
scroll to position [133, 0]
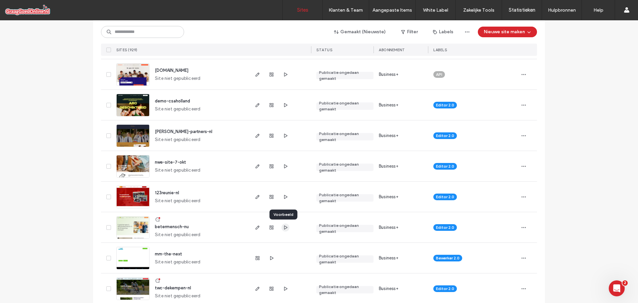
click at [284, 228] on use "button" at bounding box center [285, 227] width 3 height 4
click at [283, 193] on span "button" at bounding box center [286, 197] width 8 height 8
click at [287, 165] on span "button" at bounding box center [286, 166] width 8 height 8
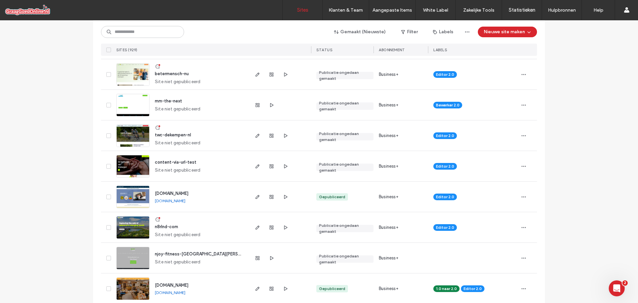
scroll to position [299, 0]
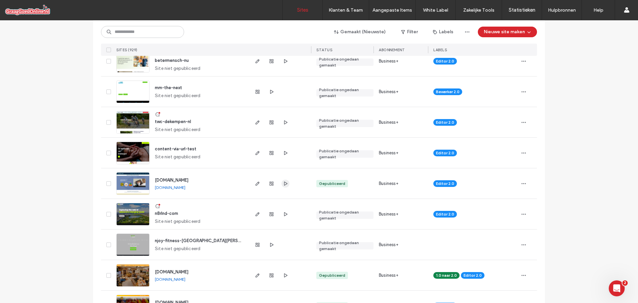
click at [284, 181] on icon "button" at bounding box center [285, 183] width 5 height 5
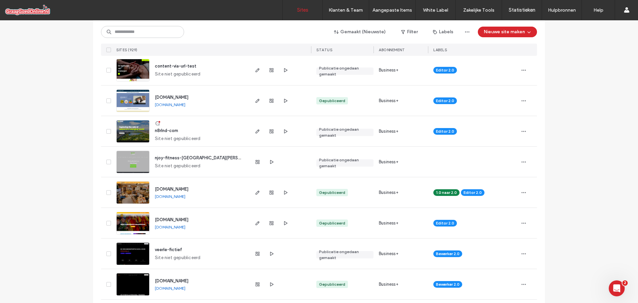
scroll to position [399, 0]
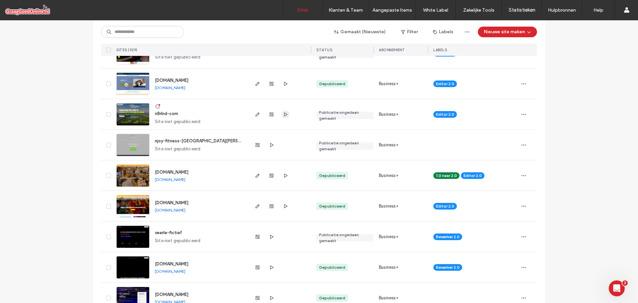
click at [285, 116] on icon "button" at bounding box center [285, 114] width 5 height 5
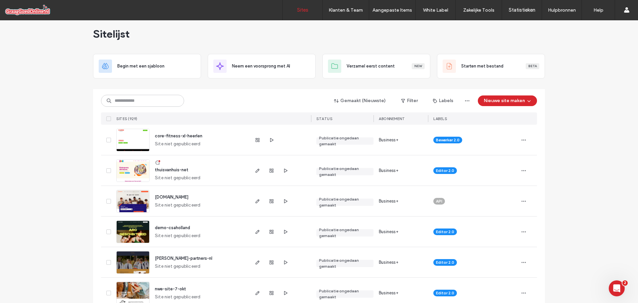
scroll to position [0, 0]
